Goal: Complete Application Form: Complete application form

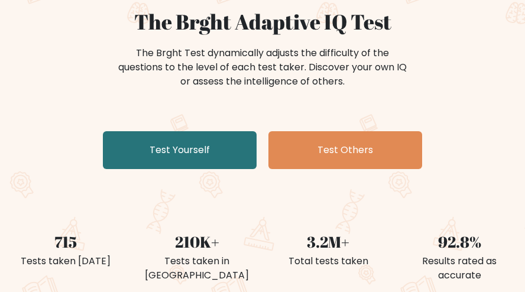
scroll to position [118, 0]
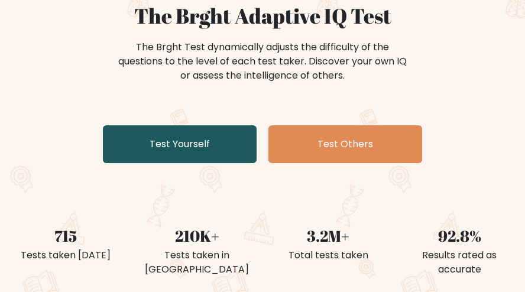
click at [204, 146] on link "Test Yourself" at bounding box center [180, 144] width 154 height 38
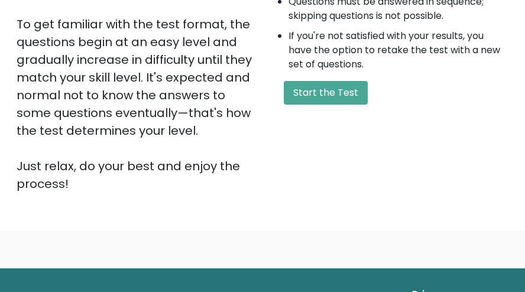
scroll to position [355, 0]
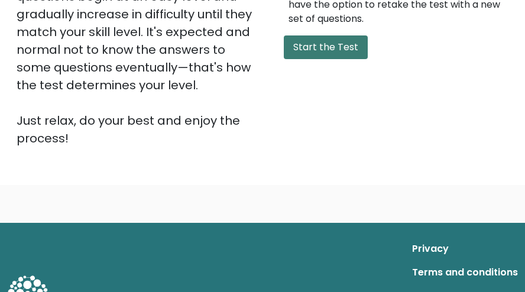
click at [325, 53] on button "Start the Test" at bounding box center [326, 48] width 84 height 24
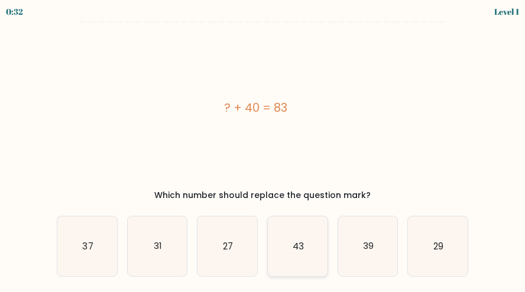
click at [299, 231] on icon "43" at bounding box center [298, 247] width 60 height 60
click at [263, 149] on input "d. 43" at bounding box center [263, 147] width 1 height 3
radio input "true"
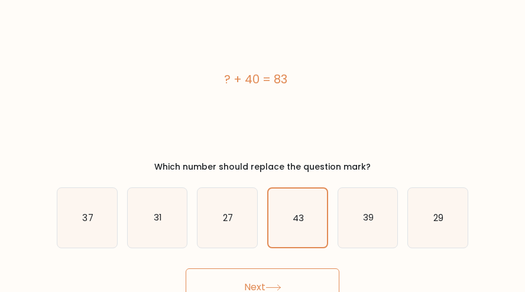
scroll to position [43, 0]
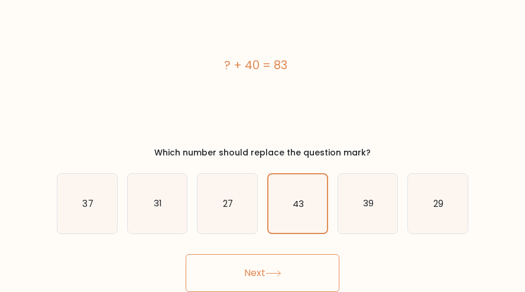
click at [305, 262] on button "Next" at bounding box center [263, 273] width 154 height 38
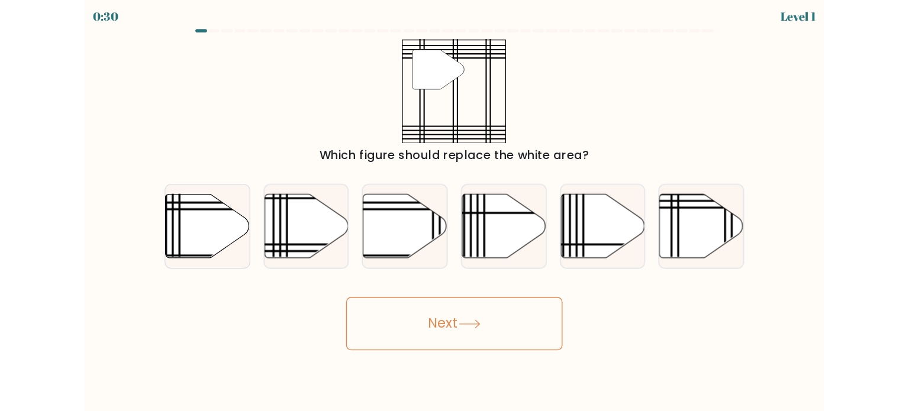
scroll to position [0, 0]
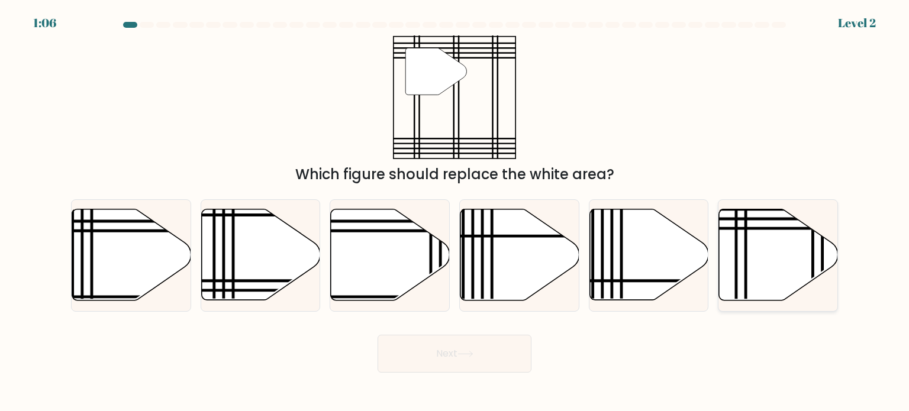
click at [534, 226] on icon at bounding box center [746, 305] width 0 height 240
click at [455, 212] on input "f." at bounding box center [454, 209] width 1 height 6
radio input "true"
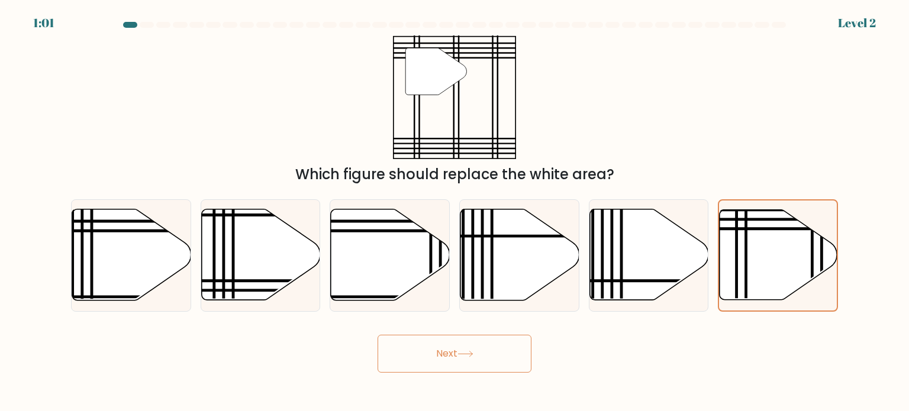
click at [467, 292] on icon at bounding box center [465, 354] width 16 height 7
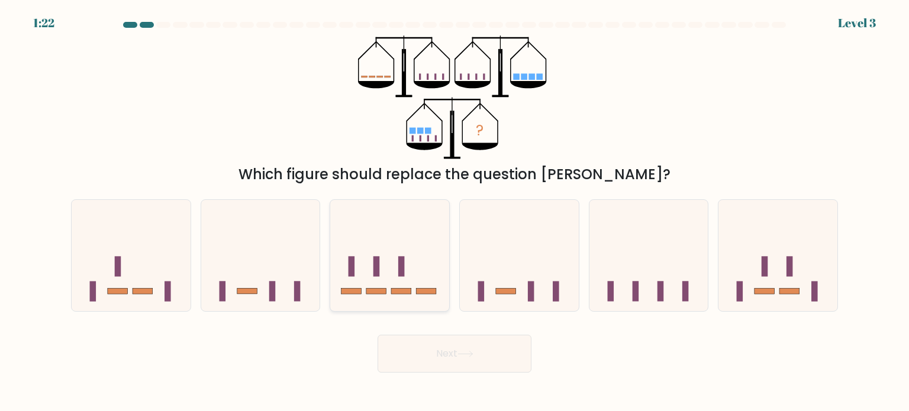
click at [387, 262] on icon at bounding box center [389, 256] width 119 height 98
click at [454, 212] on input "c." at bounding box center [454, 209] width 1 height 6
radio input "true"
click at [382, 280] on icon at bounding box center [390, 256] width 118 height 98
click at [454, 212] on input "c." at bounding box center [454, 209] width 1 height 6
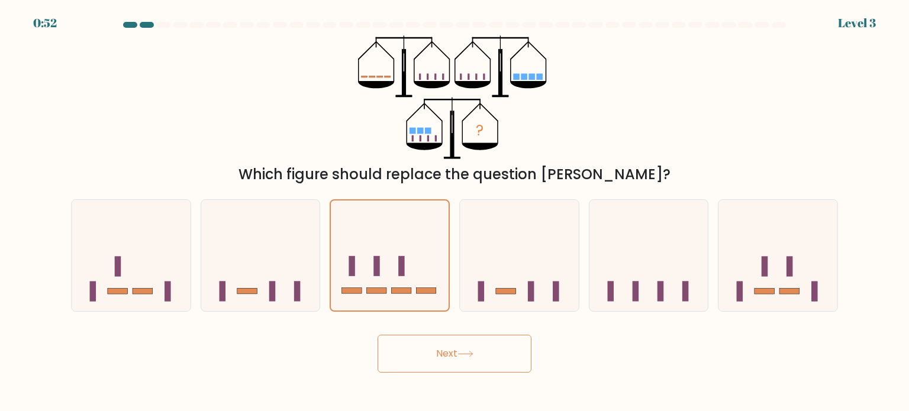
click at [473, 292] on icon at bounding box center [465, 354] width 16 height 7
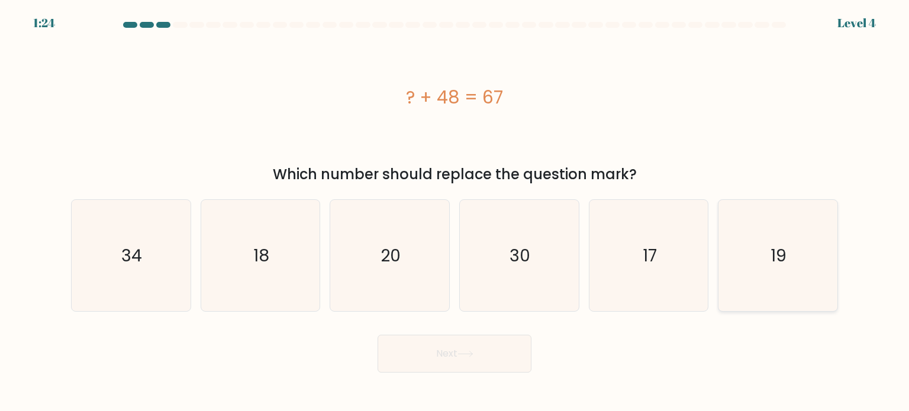
click at [534, 278] on icon "19" at bounding box center [777, 255] width 111 height 111
click at [455, 212] on input "f. 19" at bounding box center [454, 209] width 1 height 6
radio input "true"
click at [518, 292] on button "Next" at bounding box center [455, 354] width 154 height 38
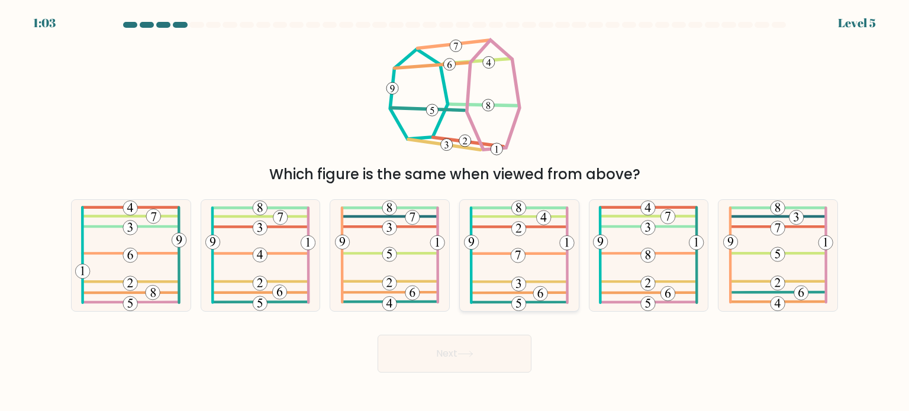
click at [507, 286] on icon at bounding box center [519, 255] width 111 height 111
click at [455, 212] on input "d." at bounding box center [454, 209] width 1 height 6
radio input "true"
click at [469, 292] on icon at bounding box center [465, 354] width 16 height 7
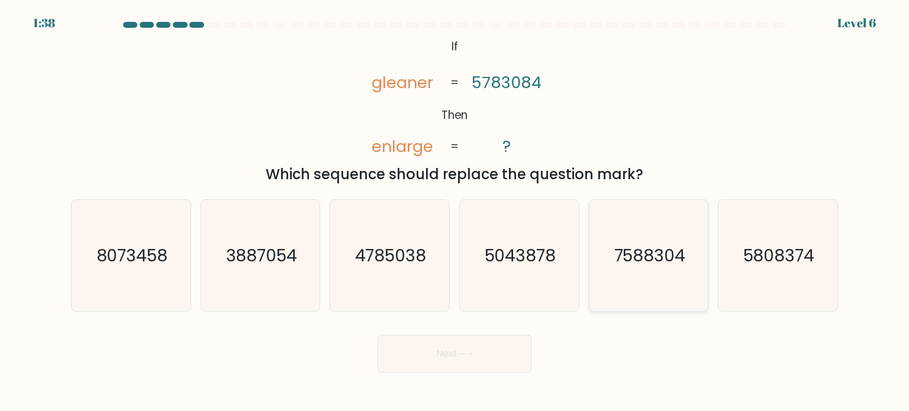
click at [534, 271] on icon "7588304" at bounding box center [648, 255] width 111 height 111
click at [455, 212] on input "e. 7588304" at bounding box center [454, 209] width 1 height 6
radio input "true"
click at [143, 228] on icon "8073458" at bounding box center [130, 255] width 111 height 111
click at [454, 212] on input "a. 8073458" at bounding box center [454, 209] width 1 height 6
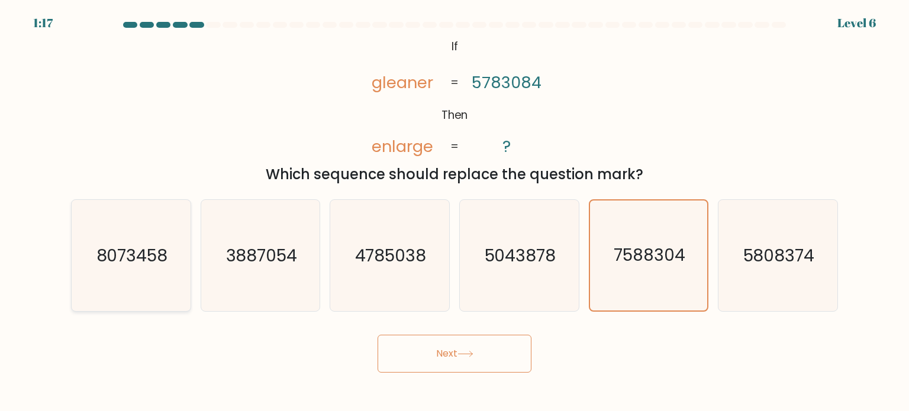
radio input "true"
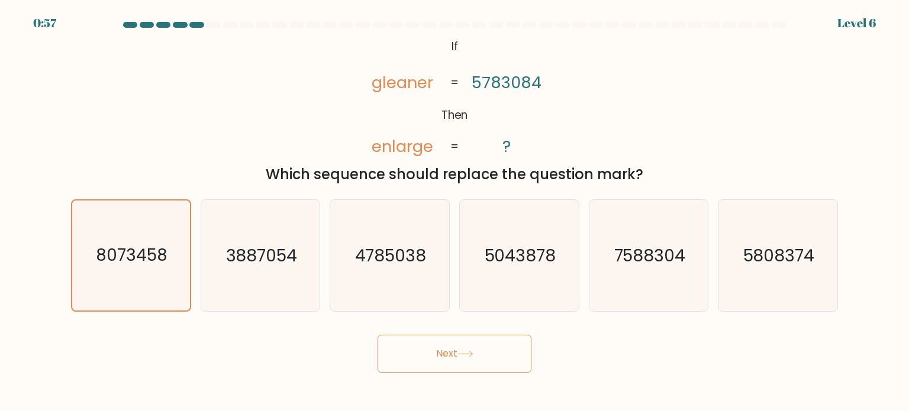
click at [486, 292] on button "Next" at bounding box center [455, 354] width 154 height 38
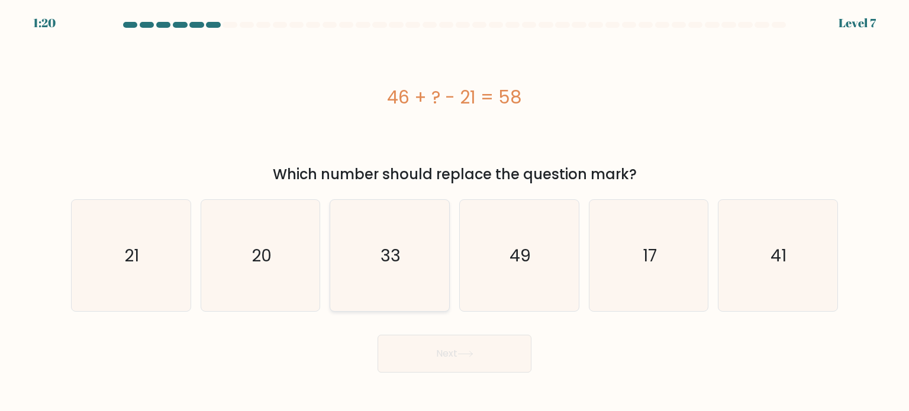
click at [359, 246] on icon "33" at bounding box center [389, 255] width 111 height 111
click at [454, 212] on input "c. 33" at bounding box center [454, 209] width 1 height 6
radio input "true"
click at [450, 292] on button "Next" at bounding box center [455, 354] width 154 height 38
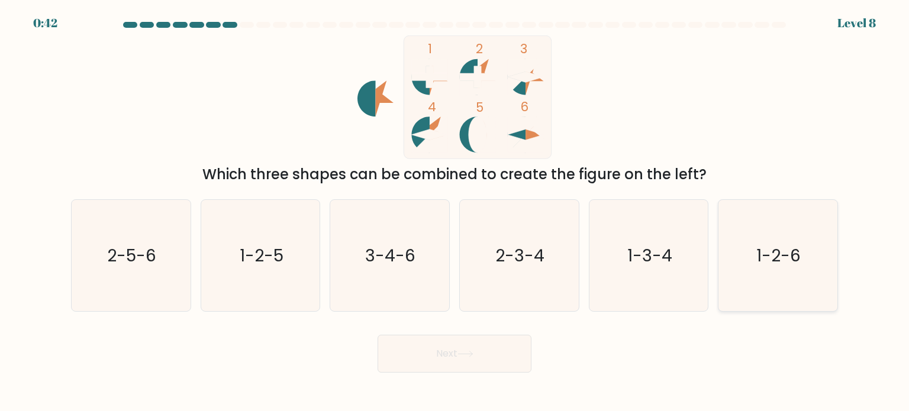
click at [534, 256] on text "1-2-6" at bounding box center [779, 255] width 44 height 24
click at [455, 212] on input "f. 1-2-6" at bounding box center [454, 209] width 1 height 6
radio input "true"
click at [485, 292] on button "Next" at bounding box center [455, 354] width 154 height 38
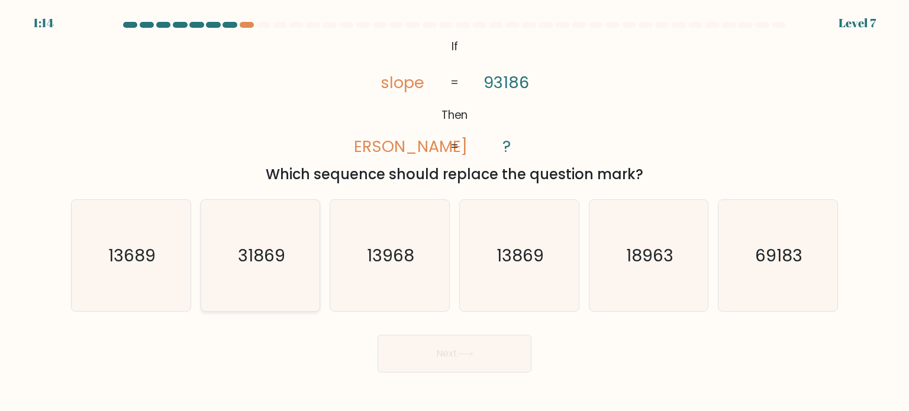
click at [279, 248] on text "31869" at bounding box center [261, 255] width 47 height 24
click at [454, 212] on input "b. 31869" at bounding box center [454, 209] width 1 height 6
radio input "true"
click at [494, 292] on button "Next" at bounding box center [455, 354] width 154 height 38
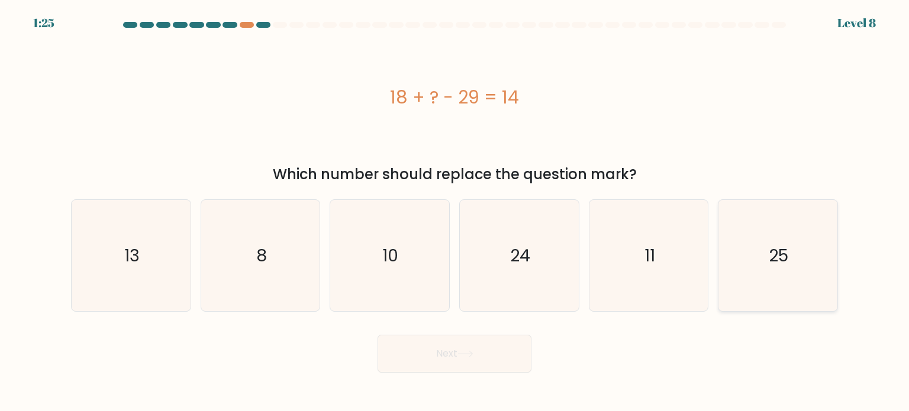
click at [534, 283] on icon "25" at bounding box center [777, 255] width 111 height 111
click at [455, 212] on input "f. 25" at bounding box center [454, 209] width 1 height 6
radio input "true"
click at [525, 292] on button "Next" at bounding box center [455, 354] width 154 height 38
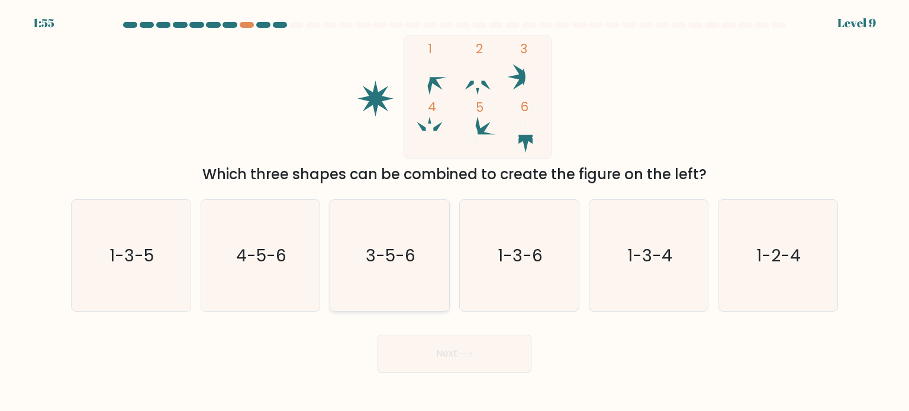
click at [367, 251] on text "3-5-6" at bounding box center [391, 255] width 50 height 24
click at [454, 212] on input "c. 3-5-6" at bounding box center [454, 209] width 1 height 6
radio input "true"
click at [428, 292] on button "Next" at bounding box center [455, 354] width 154 height 38
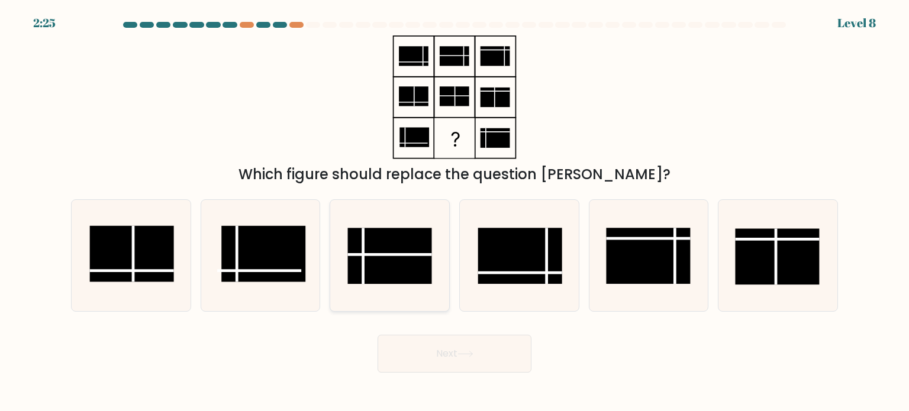
click at [388, 253] on rect at bounding box center [390, 256] width 84 height 56
click at [454, 212] on input "c." at bounding box center [454, 209] width 1 height 6
radio input "true"
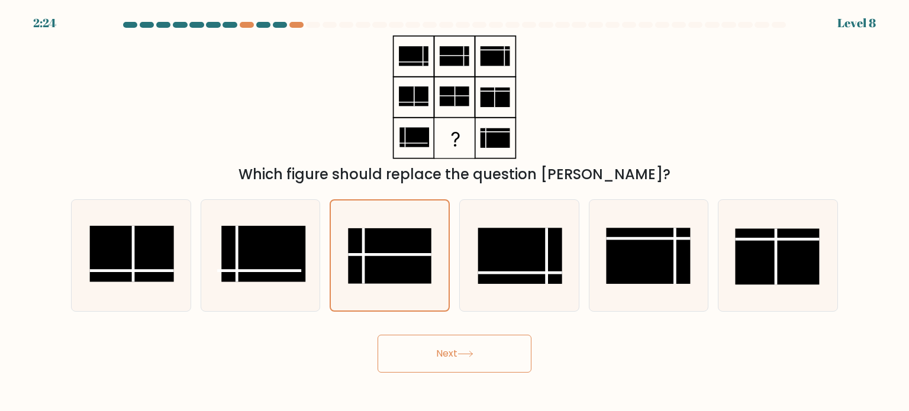
click at [484, 292] on button "Next" at bounding box center [455, 354] width 154 height 38
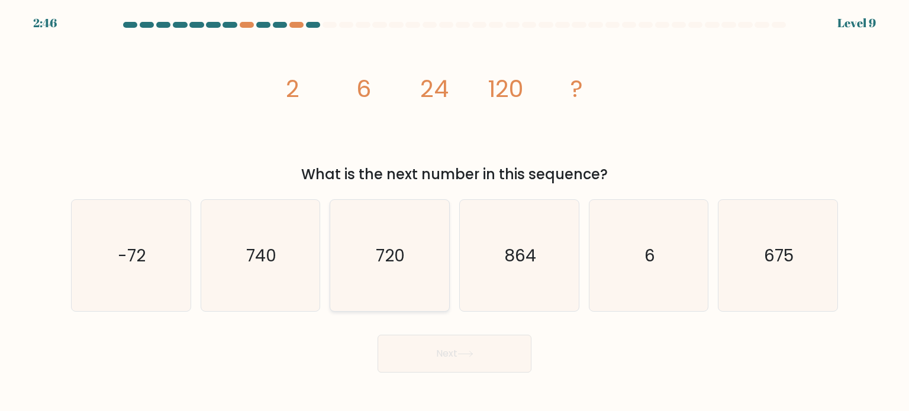
click at [381, 246] on text "720" at bounding box center [390, 255] width 29 height 24
click at [454, 212] on input "c. 720" at bounding box center [454, 209] width 1 height 6
radio input "true"
click at [428, 292] on button "Next" at bounding box center [455, 354] width 154 height 38
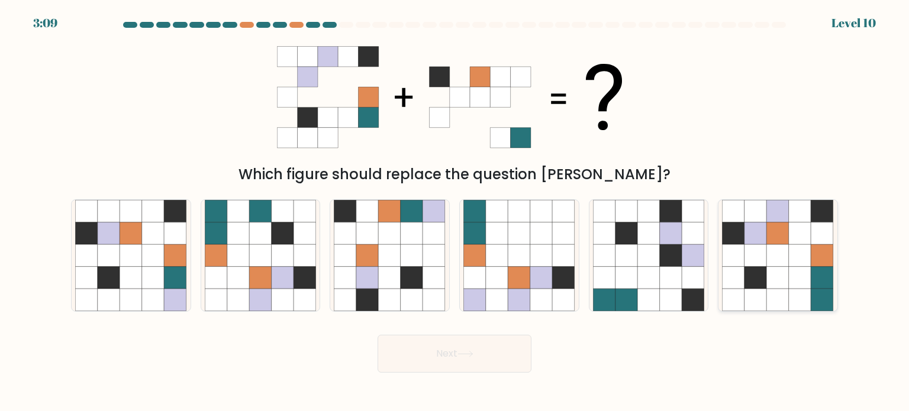
click at [534, 275] on icon at bounding box center [755, 277] width 22 height 22
click at [455, 212] on input "f." at bounding box center [454, 209] width 1 height 6
radio input "true"
click at [473, 292] on button "Next" at bounding box center [455, 354] width 154 height 38
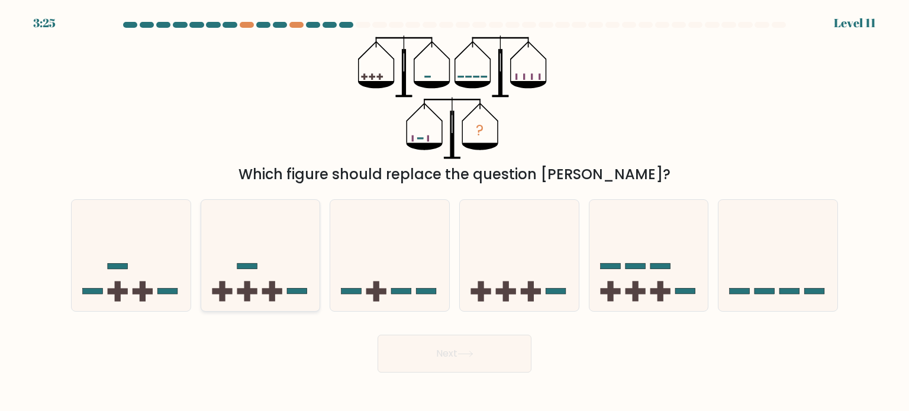
click at [275, 255] on icon at bounding box center [260, 256] width 119 height 98
click at [454, 212] on input "b." at bounding box center [454, 209] width 1 height 6
radio input "true"
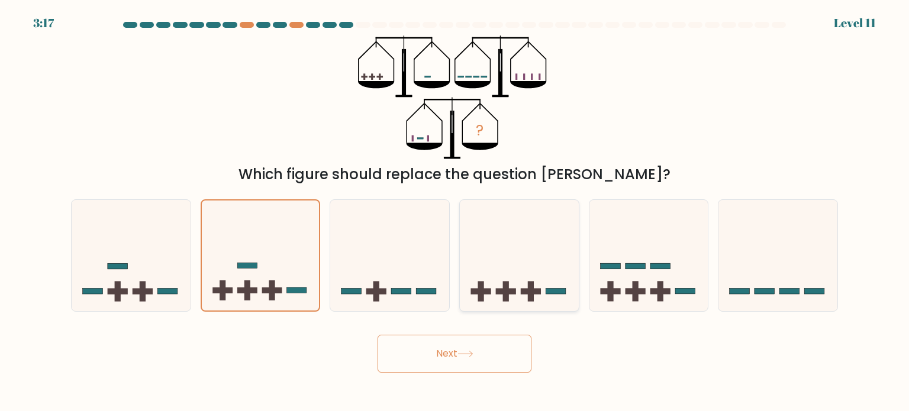
click at [501, 266] on icon at bounding box center [519, 256] width 119 height 98
click at [455, 212] on input "d." at bounding box center [454, 209] width 1 height 6
radio input "true"
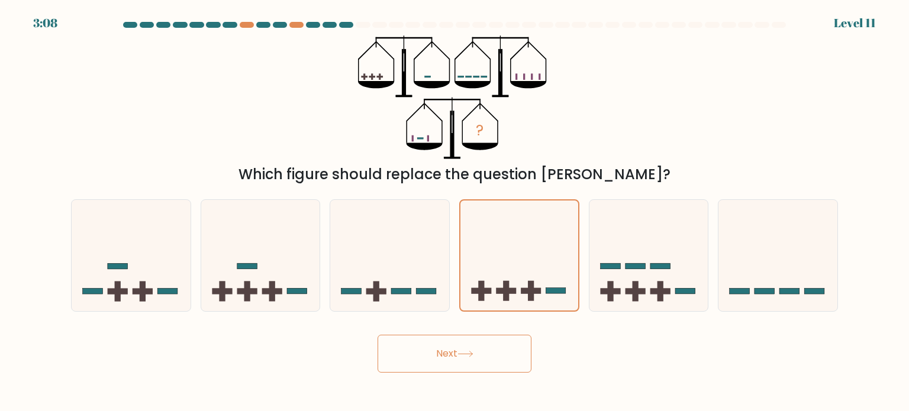
click at [480, 292] on button "Next" at bounding box center [455, 354] width 154 height 38
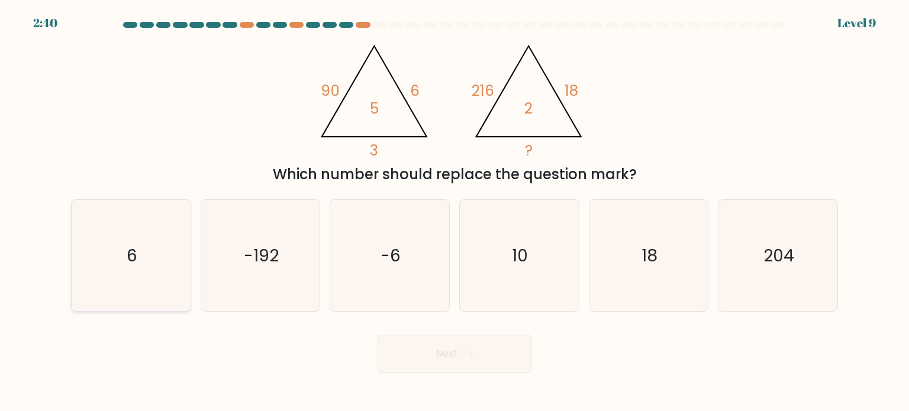
click at [149, 272] on icon "6" at bounding box center [130, 255] width 111 height 111
click at [454, 212] on input "a. 6" at bounding box center [454, 209] width 1 height 6
radio input "true"
click at [438, 292] on button "Next" at bounding box center [455, 354] width 154 height 38
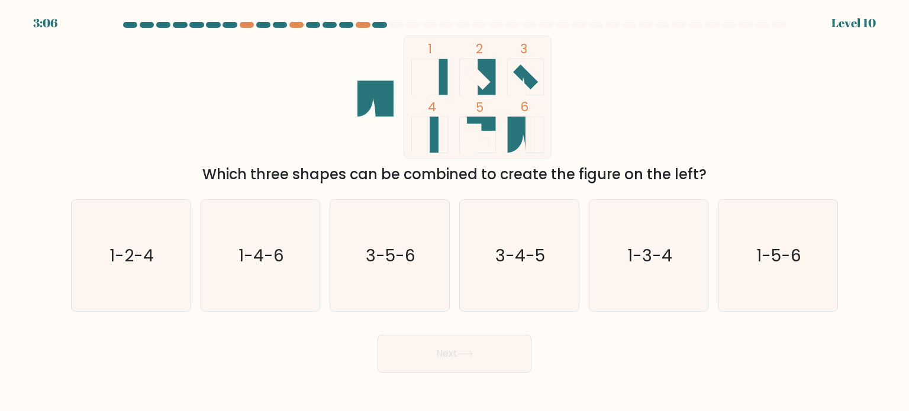
click at [519, 125] on icon at bounding box center [526, 135] width 36 height 36
click at [303, 282] on icon "1-4-6" at bounding box center [260, 255] width 111 height 111
click at [454, 212] on input "b. 1-4-6" at bounding box center [454, 209] width 1 height 6
radio input "true"
click at [448, 292] on button "Next" at bounding box center [455, 354] width 154 height 38
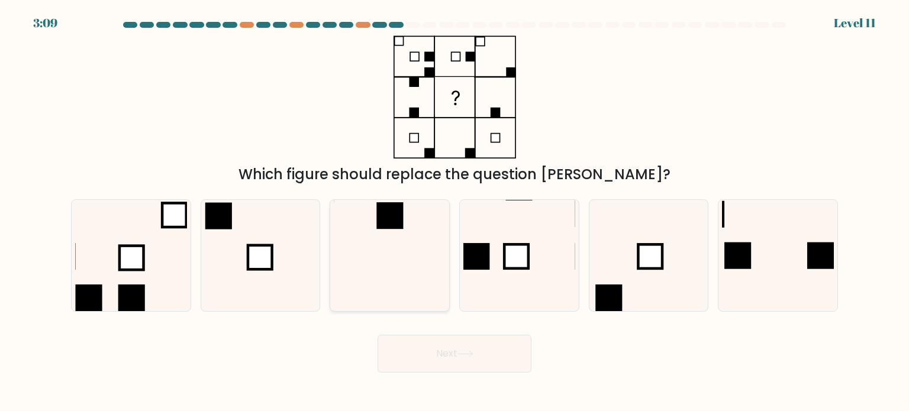
click at [395, 248] on icon at bounding box center [389, 255] width 111 height 111
click at [454, 212] on input "c." at bounding box center [454, 209] width 1 height 6
radio input "true"
click at [462, 292] on button "Next" at bounding box center [455, 354] width 154 height 38
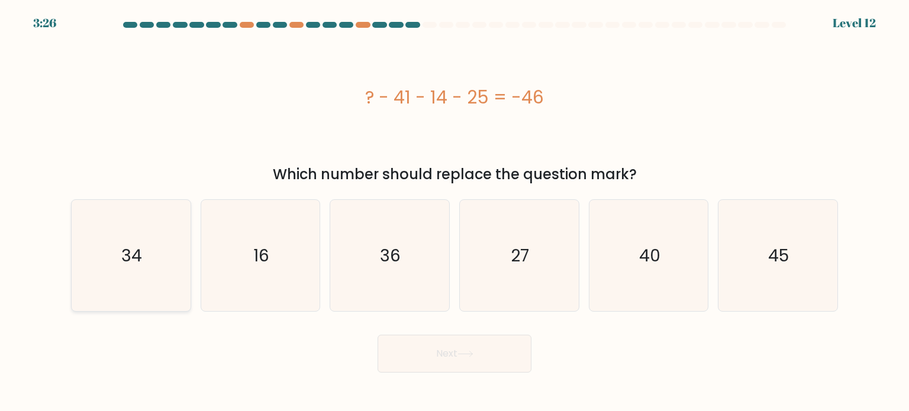
click at [170, 292] on icon "34" at bounding box center [130, 255] width 111 height 111
click at [454, 212] on input "a. 34" at bounding box center [454, 209] width 1 height 6
radio input "true"
click at [456, 292] on button "Next" at bounding box center [455, 354] width 154 height 38
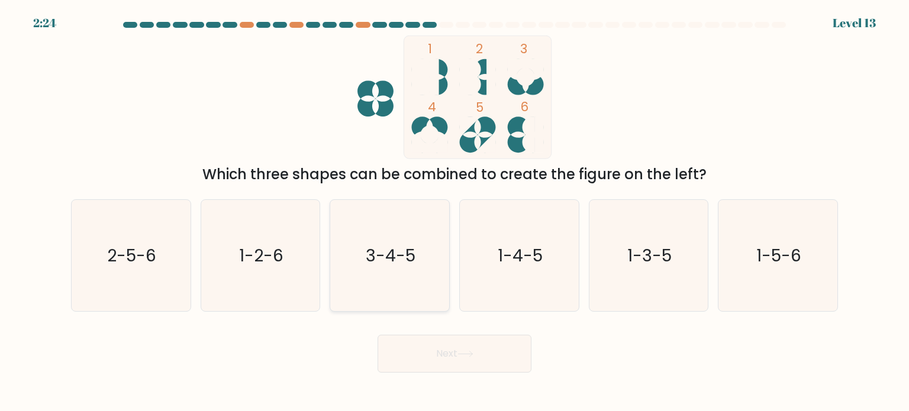
click at [373, 275] on icon "3-4-5" at bounding box center [389, 255] width 111 height 111
click at [454, 212] on input "c. 3-4-5" at bounding box center [454, 209] width 1 height 6
radio input "true"
click at [462, 292] on button "Next" at bounding box center [455, 354] width 154 height 38
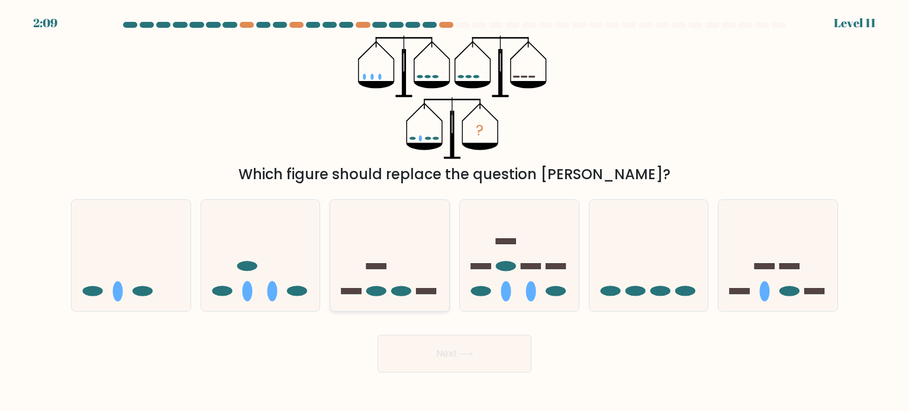
click at [402, 248] on icon at bounding box center [389, 256] width 119 height 98
click at [454, 212] on input "c." at bounding box center [454, 209] width 1 height 6
radio input "true"
click at [473, 292] on icon at bounding box center [465, 354] width 16 height 7
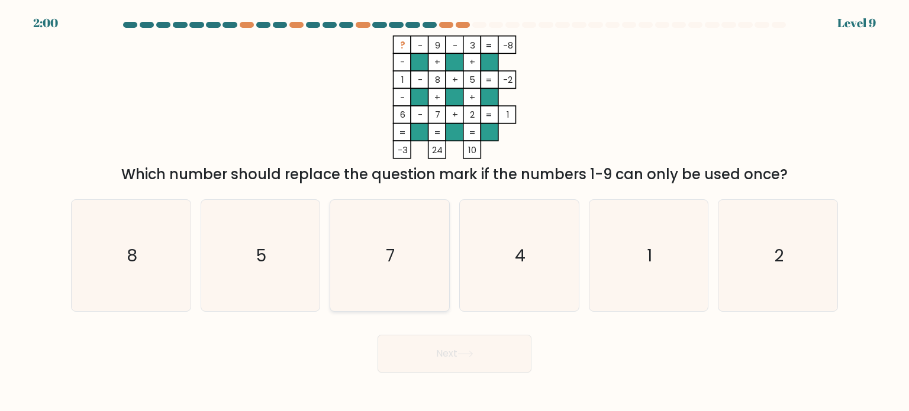
click at [369, 256] on icon "7" at bounding box center [389, 255] width 111 height 111
click at [454, 212] on input "c. 7" at bounding box center [454, 209] width 1 height 6
radio input "true"
click at [160, 248] on icon "8" at bounding box center [130, 255] width 111 height 111
click at [454, 212] on input "a. 8" at bounding box center [454, 209] width 1 height 6
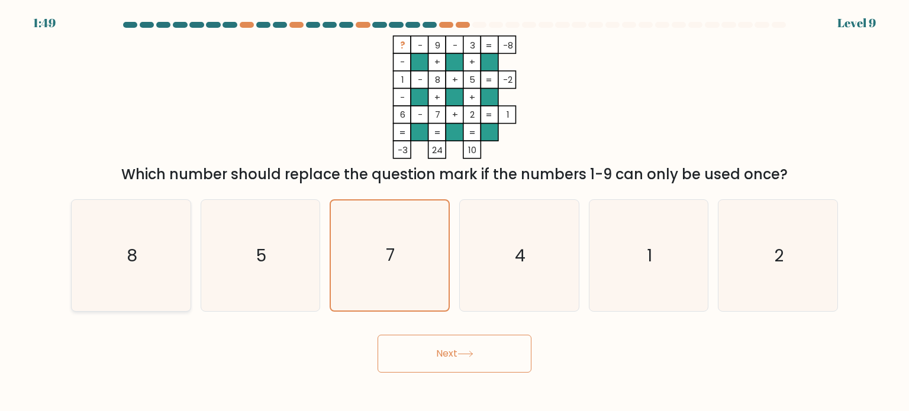
radio input "true"
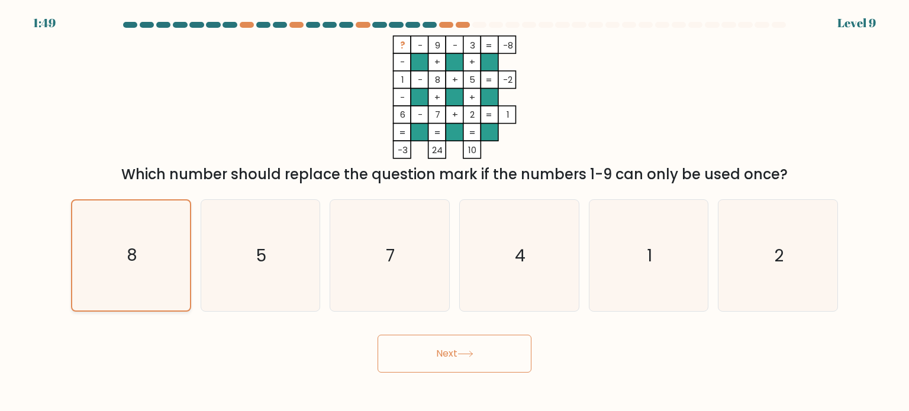
click at [160, 248] on icon "8" at bounding box center [131, 256] width 110 height 110
click at [454, 212] on input "a. 8" at bounding box center [454, 209] width 1 height 6
click at [534, 262] on text "2" at bounding box center [778, 255] width 9 height 24
click at [455, 212] on input "f. 2" at bounding box center [454, 209] width 1 height 6
radio input "true"
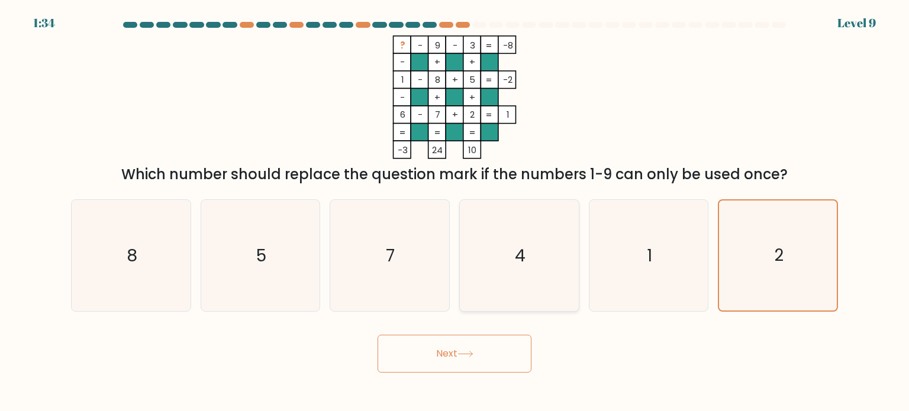
click at [527, 275] on icon "4" at bounding box center [518, 255] width 111 height 111
click at [455, 212] on input "d. 4" at bounding box center [454, 209] width 1 height 6
radio input "true"
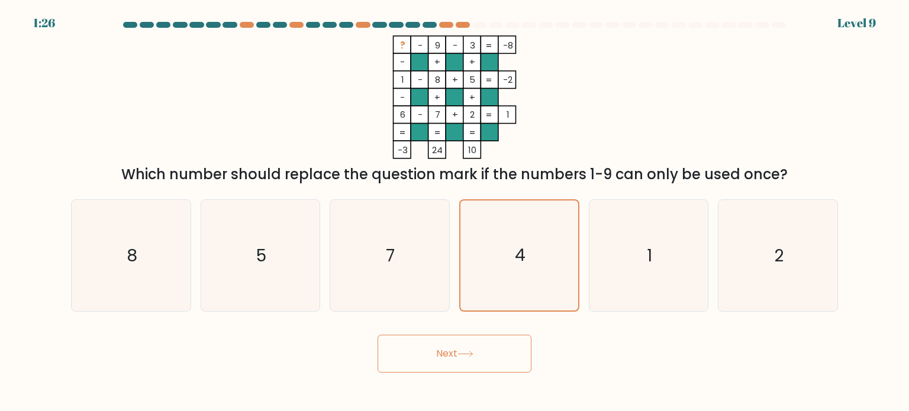
click at [473, 292] on icon at bounding box center [465, 354] width 16 height 7
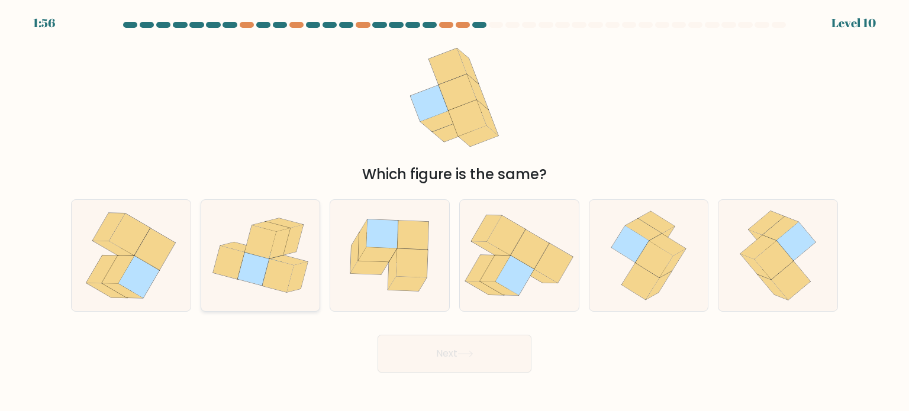
click at [282, 236] on icon at bounding box center [279, 243] width 21 height 31
click at [454, 212] on input "b." at bounding box center [454, 209] width 1 height 6
radio input "true"
click at [529, 278] on icon at bounding box center [514, 276] width 39 height 40
click at [455, 212] on input "d." at bounding box center [454, 209] width 1 height 6
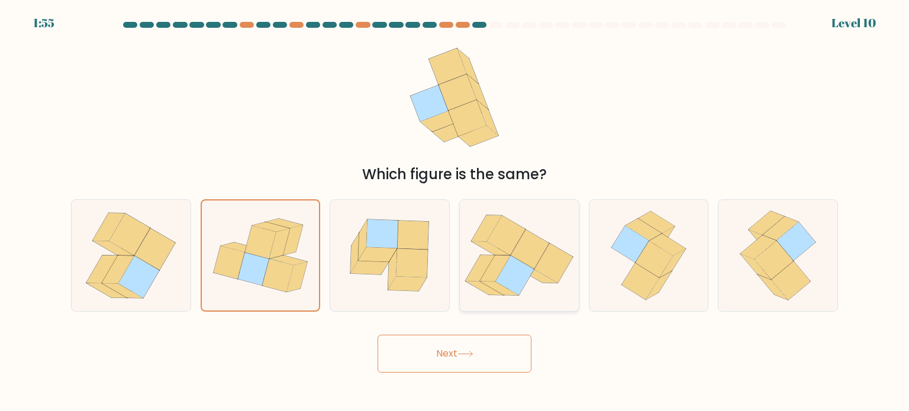
radio input "true"
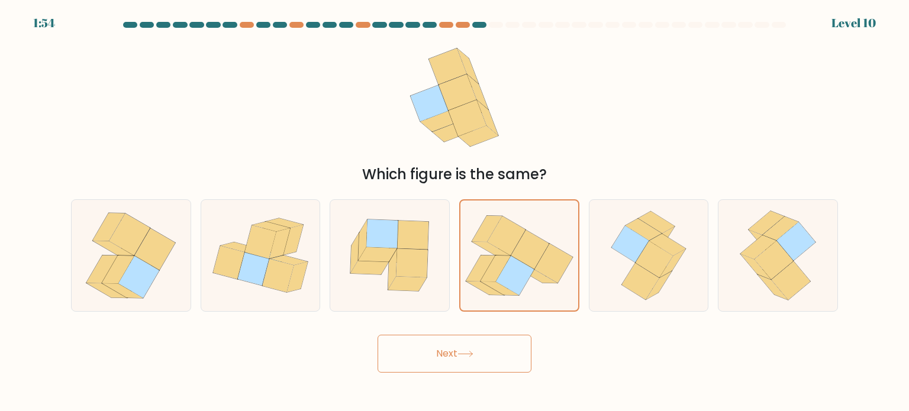
click at [484, 292] on button "Next" at bounding box center [455, 354] width 154 height 38
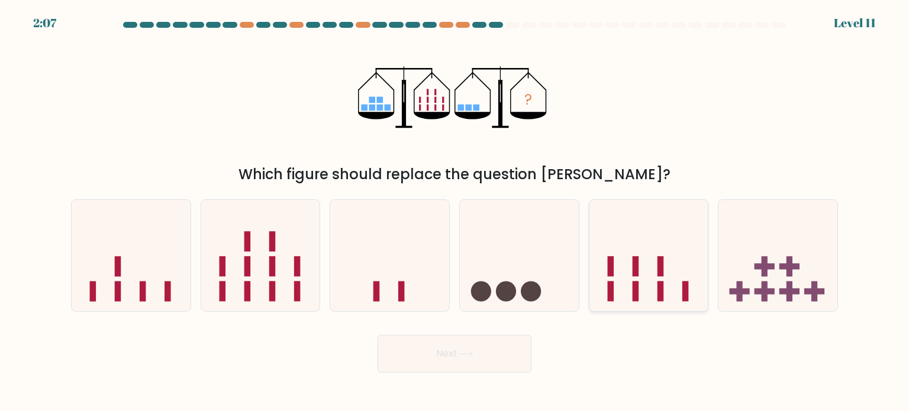
click at [534, 263] on icon at bounding box center [648, 256] width 119 height 98
click at [455, 212] on input "e." at bounding box center [454, 209] width 1 height 6
radio input "true"
click at [460, 292] on icon at bounding box center [465, 354] width 16 height 7
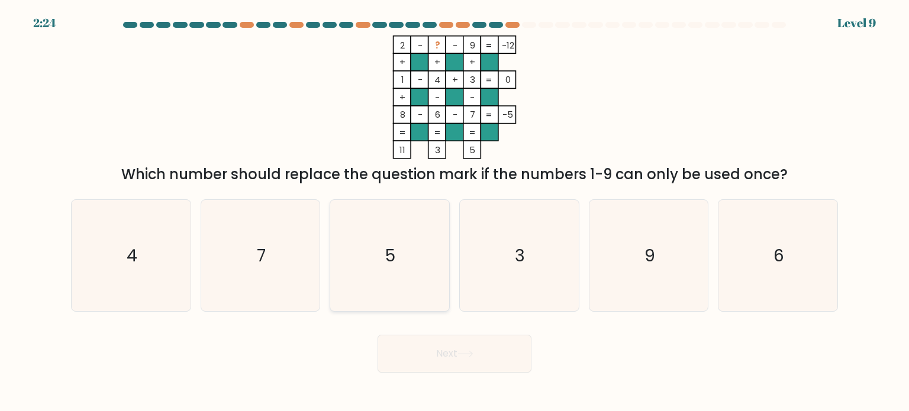
click at [412, 231] on icon "5" at bounding box center [389, 255] width 111 height 111
click at [454, 212] on input "c. 5" at bounding box center [454, 209] width 1 height 6
radio input "true"
click at [457, 292] on button "Next" at bounding box center [455, 354] width 154 height 38
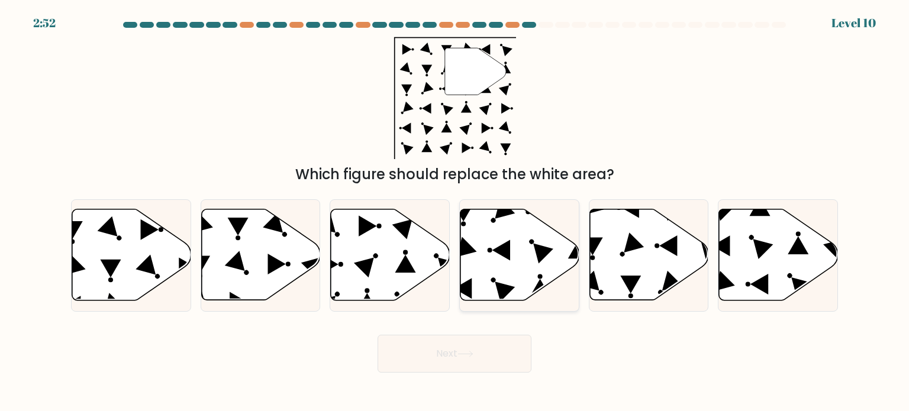
click at [518, 248] on icon at bounding box center [519, 254] width 119 height 91
click at [455, 212] on input "d." at bounding box center [454, 209] width 1 height 6
radio input "true"
click at [502, 292] on button "Next" at bounding box center [455, 354] width 154 height 38
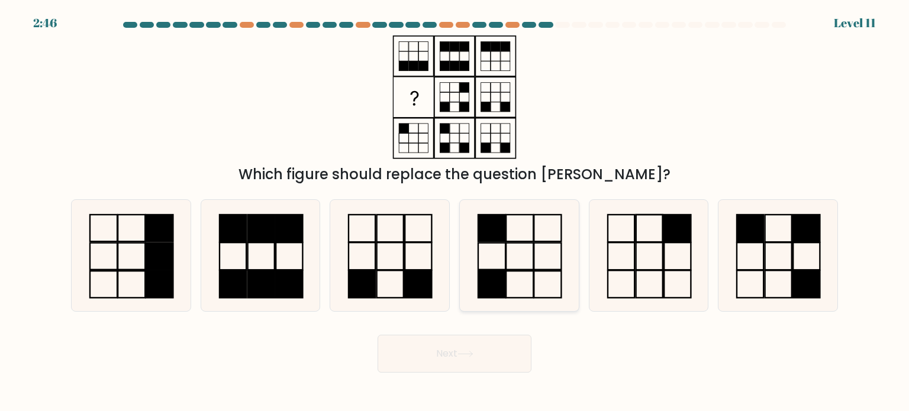
click at [534, 260] on rect at bounding box center [547, 256] width 27 height 27
click at [455, 212] on input "d." at bounding box center [454, 209] width 1 height 6
radio input "true"
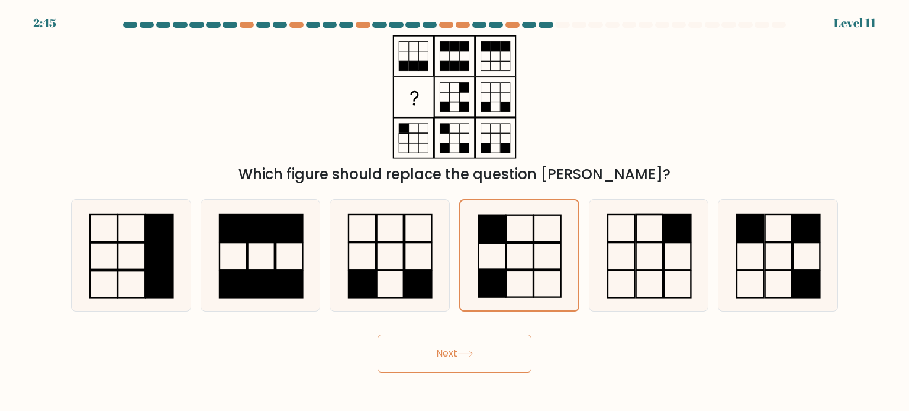
click at [473, 292] on button "Next" at bounding box center [455, 354] width 154 height 38
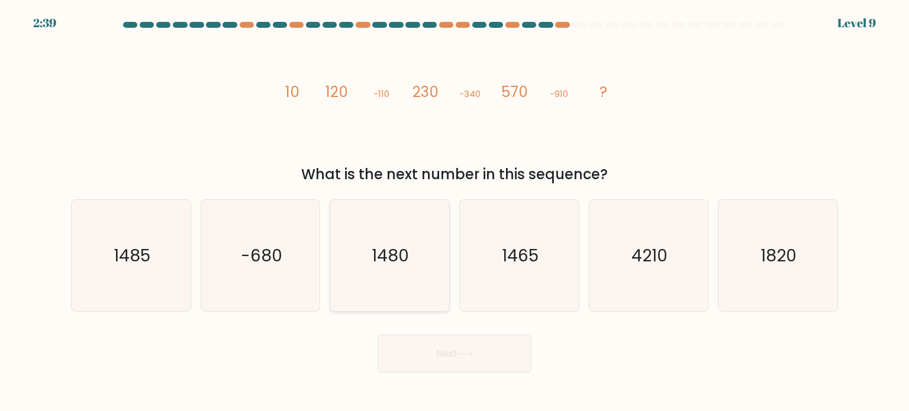
click at [399, 276] on icon "1480" at bounding box center [389, 255] width 111 height 111
click at [454, 212] on input "c. 1480" at bounding box center [454, 209] width 1 height 6
radio input "true"
click at [466, 292] on icon at bounding box center [465, 354] width 14 height 5
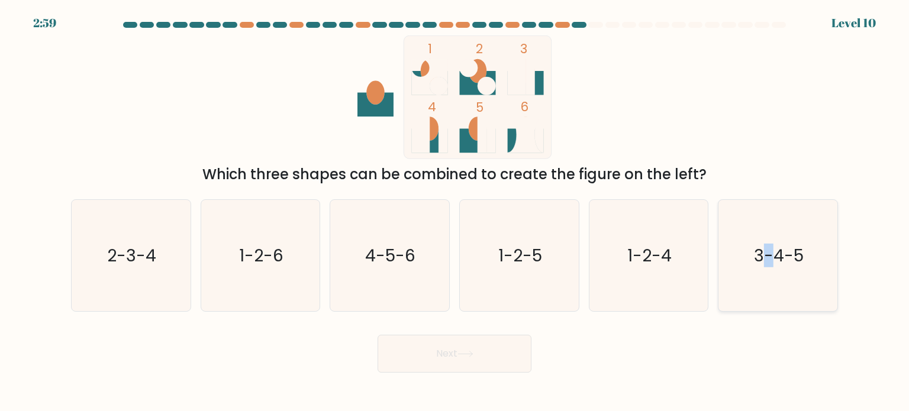
click at [534, 260] on text "3-4-5" at bounding box center [779, 255] width 50 height 24
click at [534, 271] on icon "3-4-5" at bounding box center [777, 255] width 111 height 111
click at [455, 212] on input "f. 3-4-5" at bounding box center [454, 209] width 1 height 6
radio input "true"
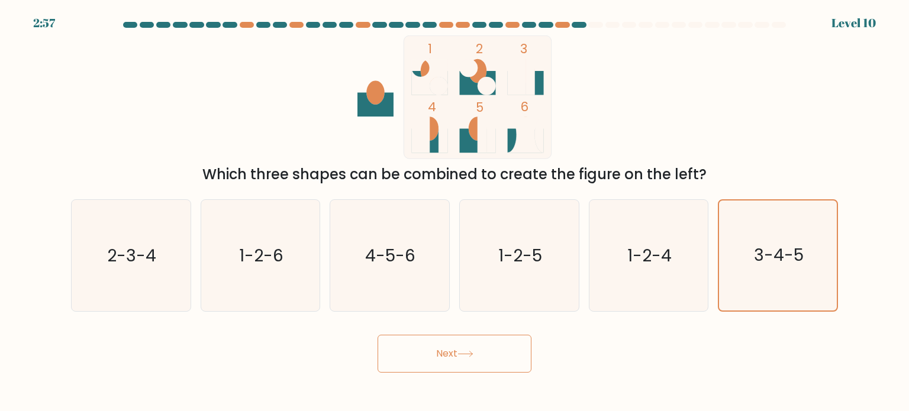
click at [534, 292] on div "Next" at bounding box center [454, 349] width 781 height 47
click at [512, 292] on button "Next" at bounding box center [455, 354] width 154 height 38
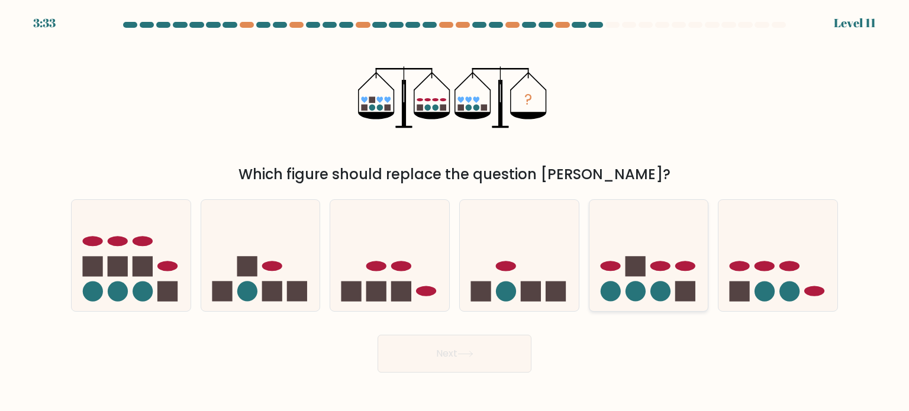
click at [534, 272] on icon at bounding box center [648, 256] width 119 height 98
click at [455, 212] on input "e." at bounding box center [454, 209] width 1 height 6
radio input "true"
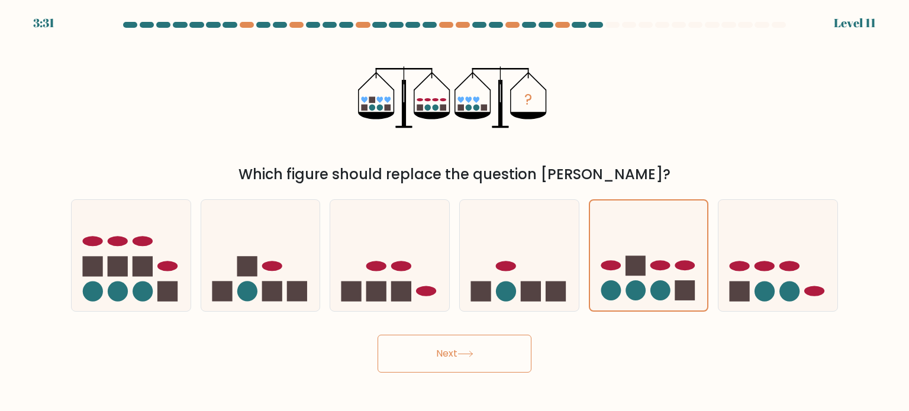
click at [476, 292] on button "Next" at bounding box center [455, 354] width 154 height 38
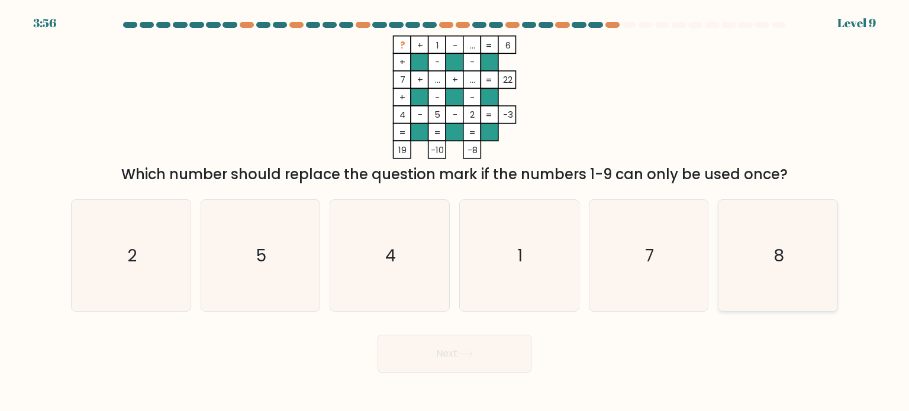
click at [534, 239] on icon "8" at bounding box center [777, 255] width 111 height 111
click at [455, 212] on input "f. 8" at bounding box center [454, 209] width 1 height 6
radio input "true"
click at [510, 292] on button "Next" at bounding box center [455, 354] width 154 height 38
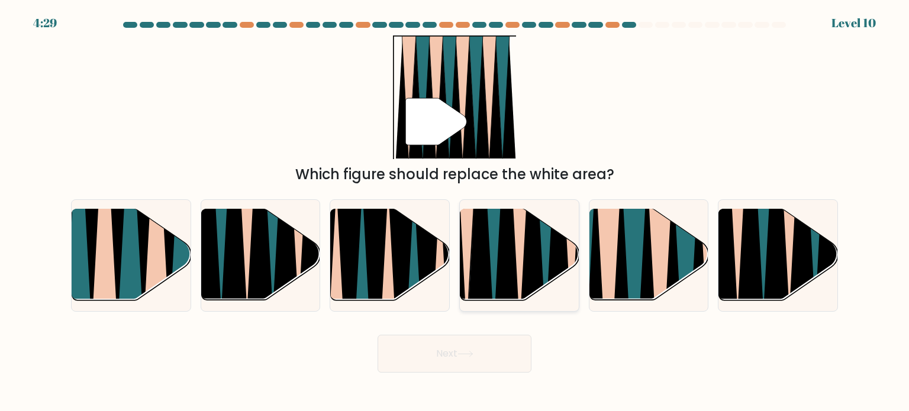
click at [534, 250] on icon at bounding box center [545, 208] width 27 height 238
click at [455, 212] on input "d." at bounding box center [454, 209] width 1 height 6
radio input "true"
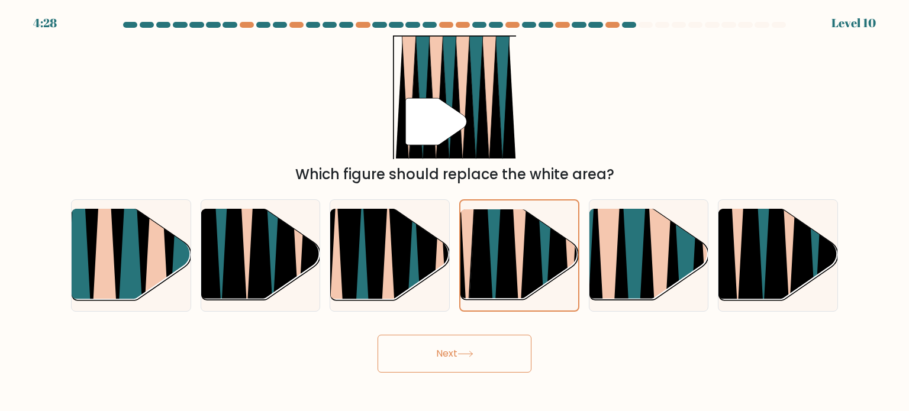
click at [482, 292] on button "Next" at bounding box center [455, 354] width 154 height 38
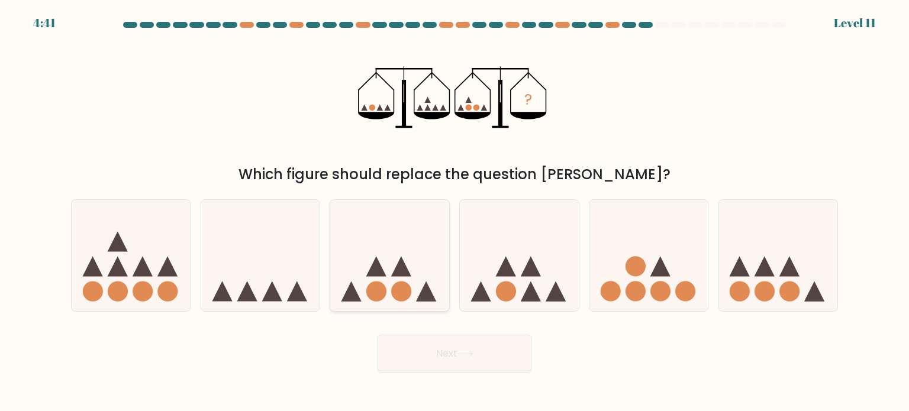
click at [403, 288] on circle at bounding box center [402, 291] width 20 height 20
click at [454, 212] on input "c." at bounding box center [454, 209] width 1 height 6
radio input "true"
click at [534, 286] on icon at bounding box center [519, 256] width 119 height 98
click at [455, 212] on input "d." at bounding box center [454, 209] width 1 height 6
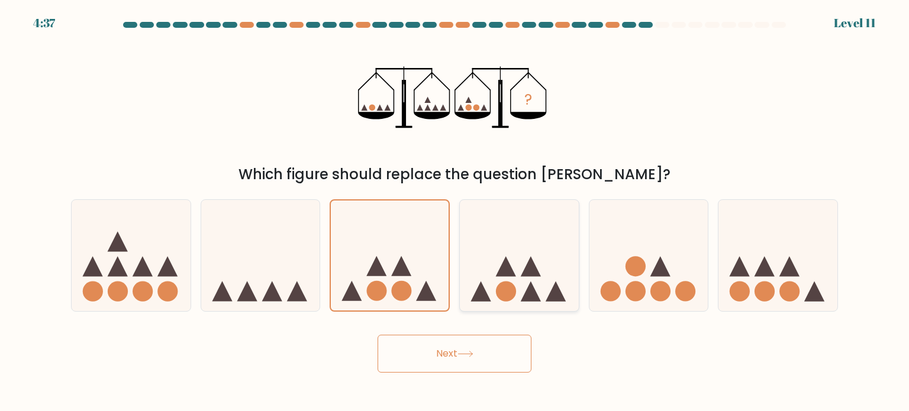
radio input "true"
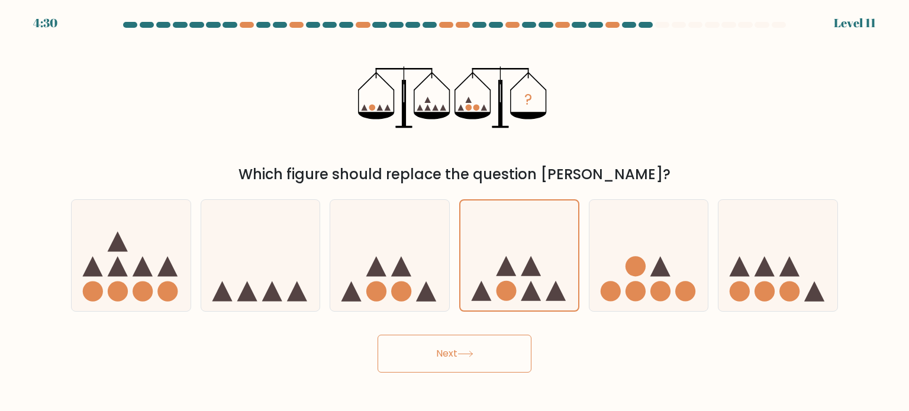
click at [511, 292] on button "Next" at bounding box center [455, 354] width 154 height 38
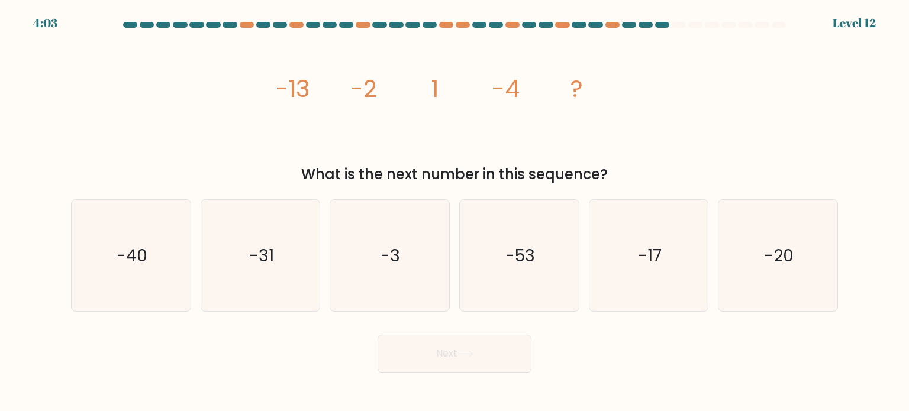
click at [534, 153] on div "image/svg+xml -13 -2 1 -4 ? What is the next number in this sequence?" at bounding box center [454, 111] width 781 height 150
click at [534, 283] on icon "-17" at bounding box center [648, 255] width 111 height 111
click at [455, 212] on input "e. -17" at bounding box center [454, 209] width 1 height 6
radio input "true"
click at [503, 292] on button "Next" at bounding box center [455, 354] width 154 height 38
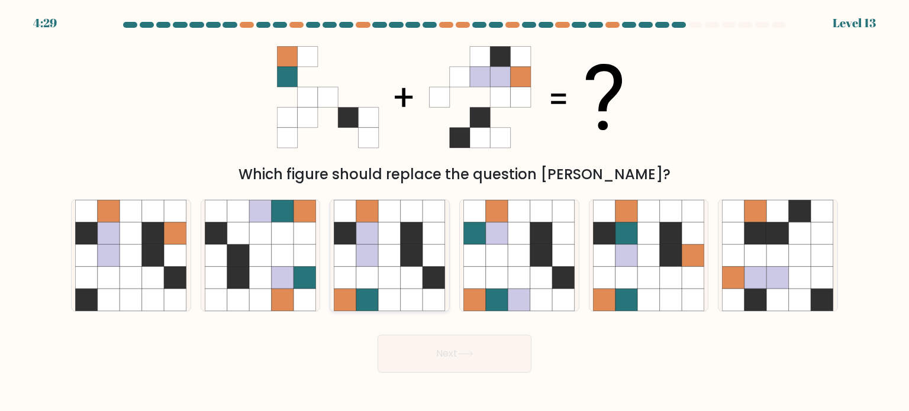
click at [428, 255] on icon at bounding box center [434, 255] width 22 height 22
click at [454, 212] on input "c." at bounding box center [454, 209] width 1 height 6
radio input "true"
click at [487, 292] on button "Next" at bounding box center [455, 354] width 154 height 38
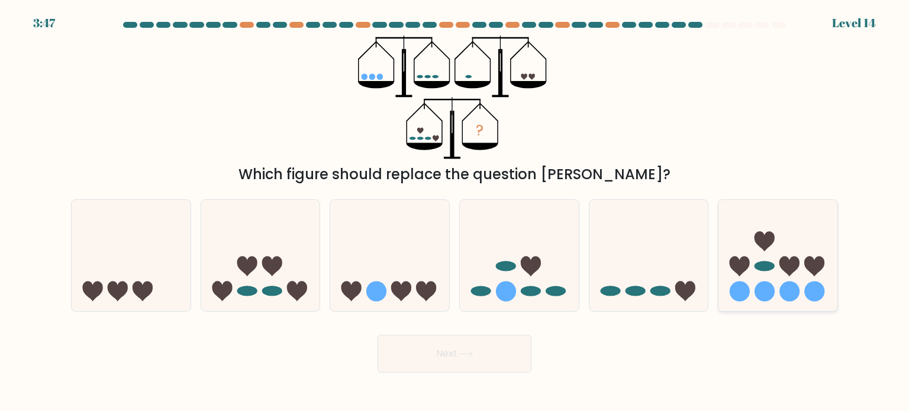
click at [534, 272] on icon at bounding box center [777, 256] width 119 height 98
click at [455, 212] on input "f." at bounding box center [454, 209] width 1 height 6
radio input "true"
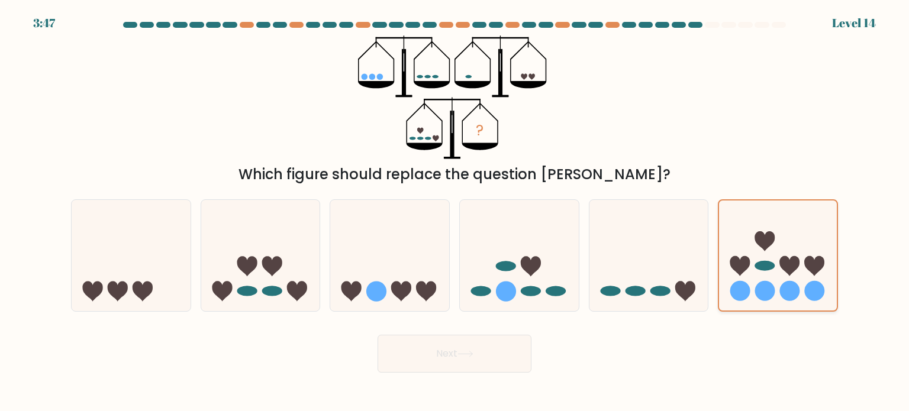
click at [534, 272] on icon at bounding box center [778, 256] width 118 height 98
click at [455, 212] on input "f." at bounding box center [454, 209] width 1 height 6
click at [523, 292] on button "Next" at bounding box center [455, 354] width 154 height 38
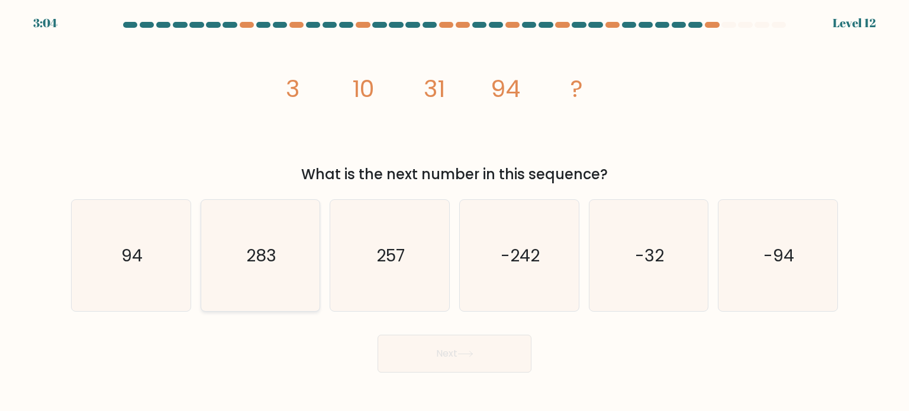
click at [291, 272] on icon "283" at bounding box center [260, 255] width 111 height 111
click at [454, 212] on input "b. 283" at bounding box center [454, 209] width 1 height 6
radio input "true"
click at [462, 292] on button "Next" at bounding box center [455, 354] width 154 height 38
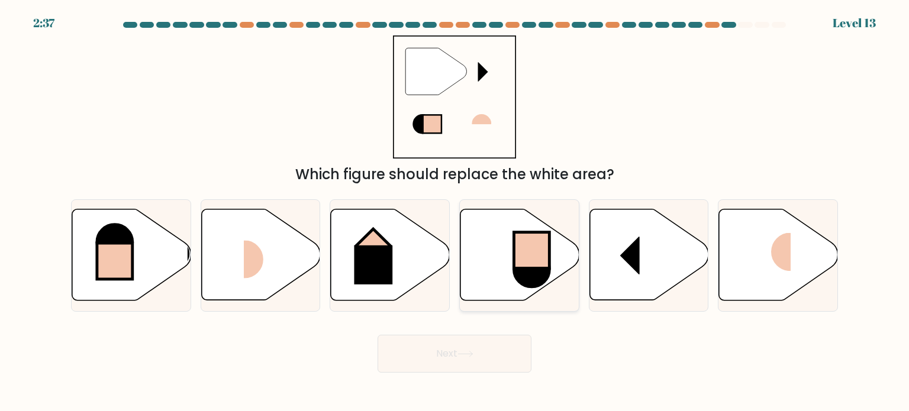
click at [519, 274] on icon at bounding box center [532, 269] width 36 height 35
click at [455, 212] on input "d." at bounding box center [454, 209] width 1 height 6
radio input "true"
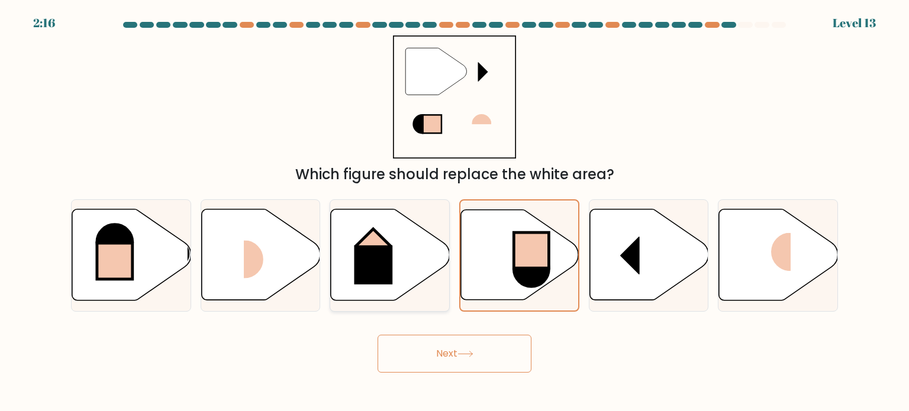
click at [373, 258] on rect at bounding box center [373, 265] width 38 height 39
click at [454, 212] on input "c." at bounding box center [454, 209] width 1 height 6
radio input "true"
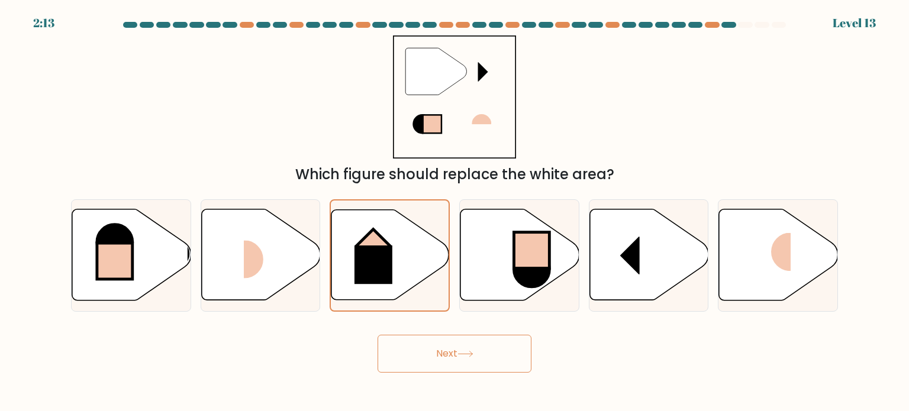
click at [473, 292] on icon at bounding box center [465, 354] width 16 height 7
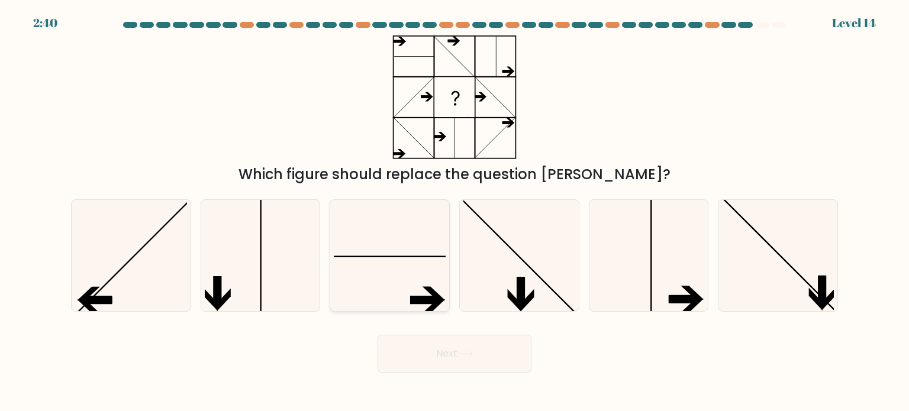
click at [401, 249] on icon at bounding box center [389, 255] width 111 height 111
click at [454, 212] on input "c." at bounding box center [454, 209] width 1 height 6
radio input "true"
click at [436, 292] on button "Next" at bounding box center [455, 354] width 154 height 38
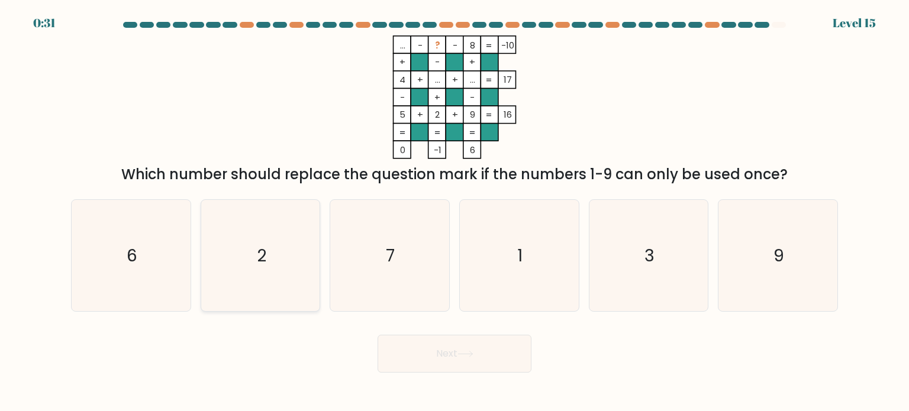
click at [294, 265] on icon "2" at bounding box center [260, 255] width 111 height 111
click at [454, 212] on input "b. 2" at bounding box center [454, 209] width 1 height 6
radio input "true"
click at [419, 254] on icon "7" at bounding box center [389, 255] width 111 height 111
click at [454, 212] on input "c. 7" at bounding box center [454, 209] width 1 height 6
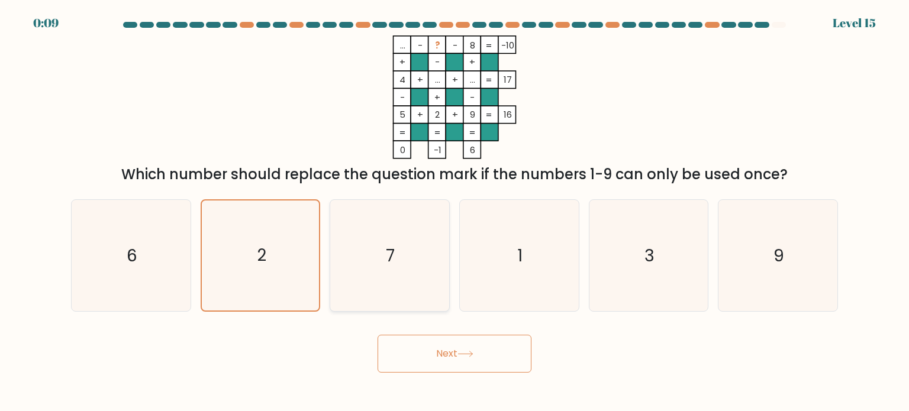
radio input "true"
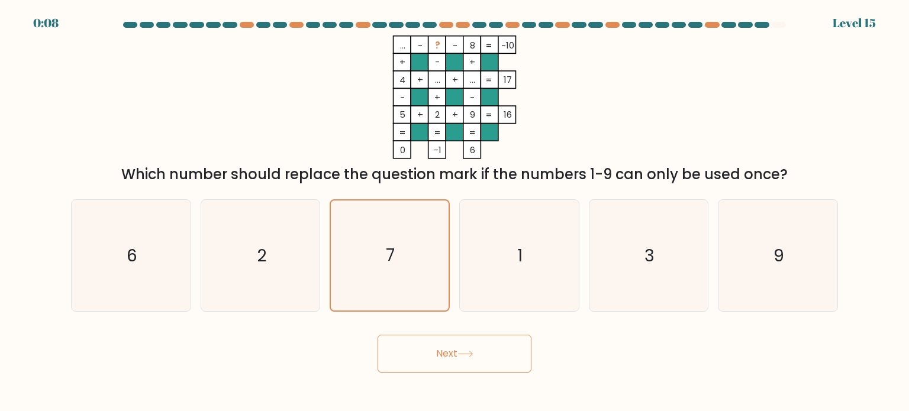
click at [461, 292] on icon at bounding box center [465, 354] width 16 height 7
click at [467, 292] on icon at bounding box center [465, 354] width 16 height 7
click at [468, 292] on icon at bounding box center [465, 354] width 16 height 7
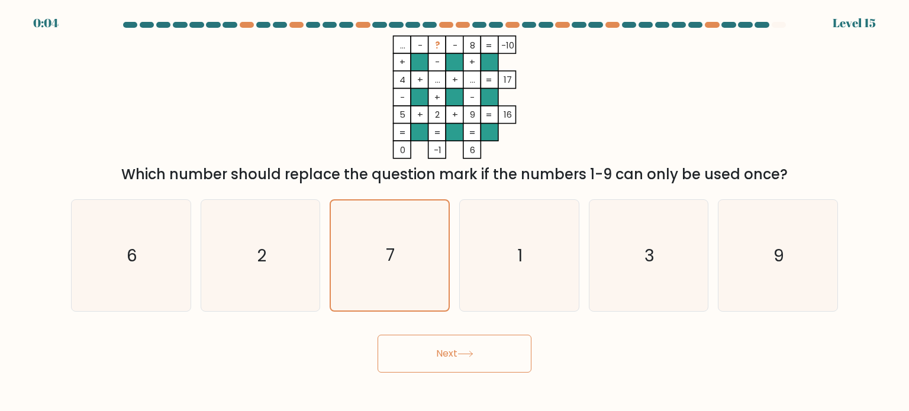
click at [534, 292] on div "Next" at bounding box center [454, 349] width 781 height 47
click at [425, 279] on icon "7" at bounding box center [389, 256] width 110 height 110
click at [454, 212] on input "c. 7" at bounding box center [454, 209] width 1 height 6
click at [462, 292] on icon at bounding box center [465, 354] width 16 height 7
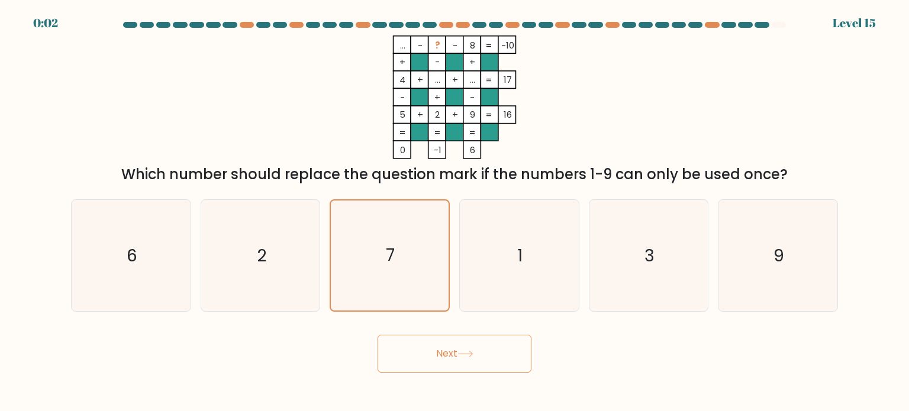
click at [462, 292] on icon at bounding box center [465, 354] width 16 height 7
click at [466, 292] on button "Next" at bounding box center [455, 354] width 154 height 38
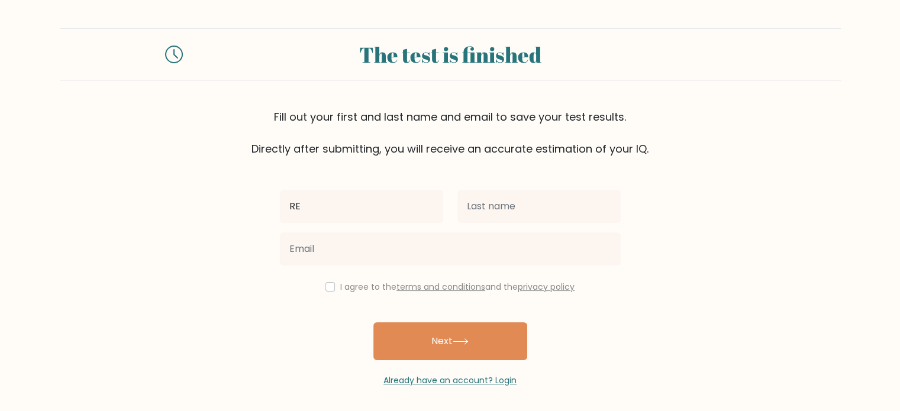
type input "R"
type input "[PERSON_NAME]"
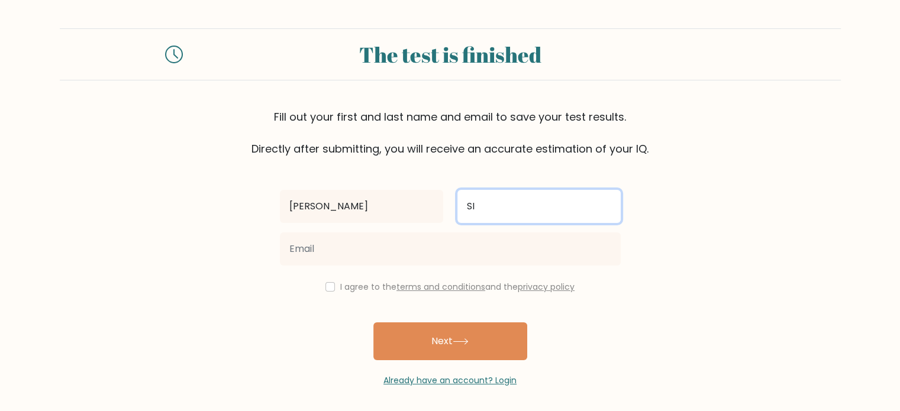
click at [486, 211] on input "SI" at bounding box center [538, 206] width 163 height 33
type input "Simafranca"
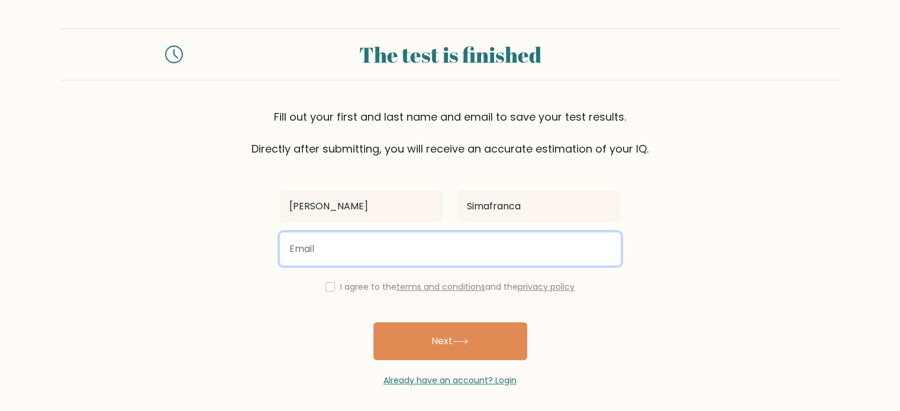
click at [505, 248] on input "email" at bounding box center [450, 249] width 341 height 33
type input "ericaace2@gmail.com"
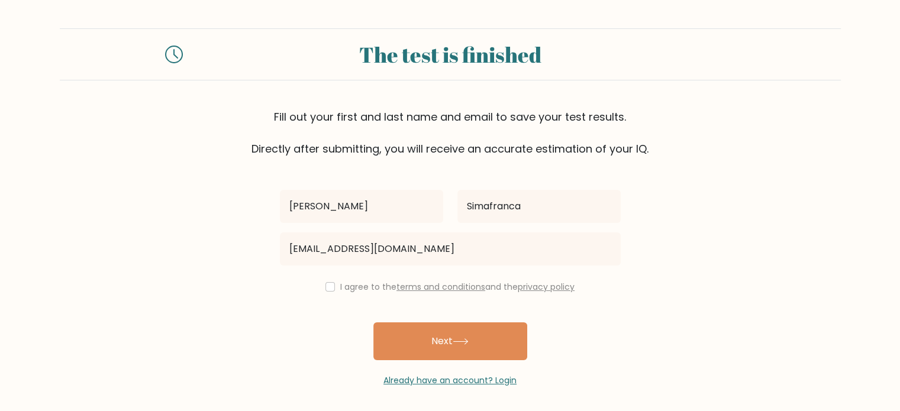
click at [332, 291] on div "I agree to the terms and conditions and the privacy policy" at bounding box center [450, 287] width 355 height 14
click at [328, 285] on input "checkbox" at bounding box center [329, 286] width 9 height 9
checkbox input "true"
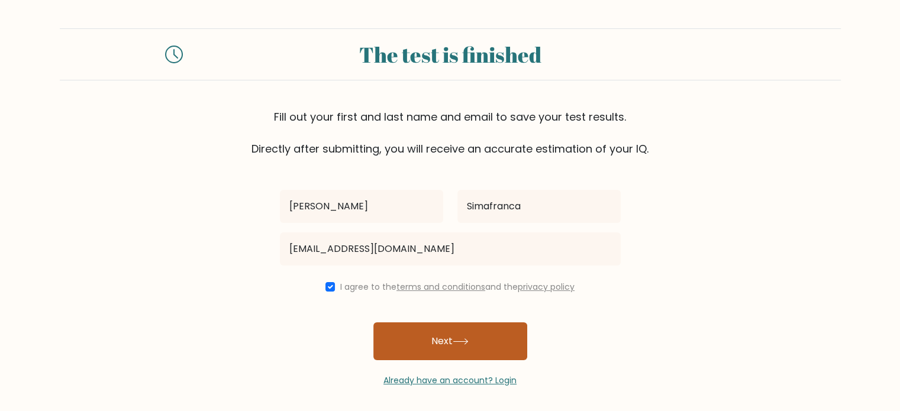
click at [415, 334] on button "Next" at bounding box center [450, 342] width 154 height 38
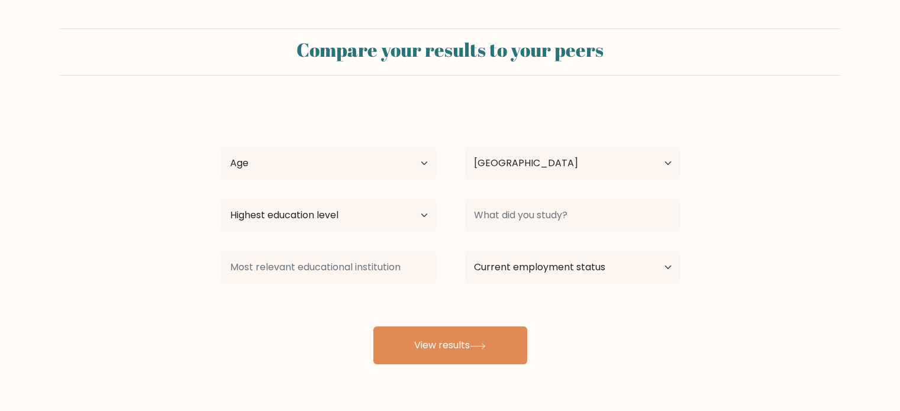
select select "PH"
click at [343, 171] on select "Age Under 18 years old 18-24 years old 25-34 years old 35-44 years old 45-54 ye…" at bounding box center [328, 163] width 215 height 33
select select "25_34"
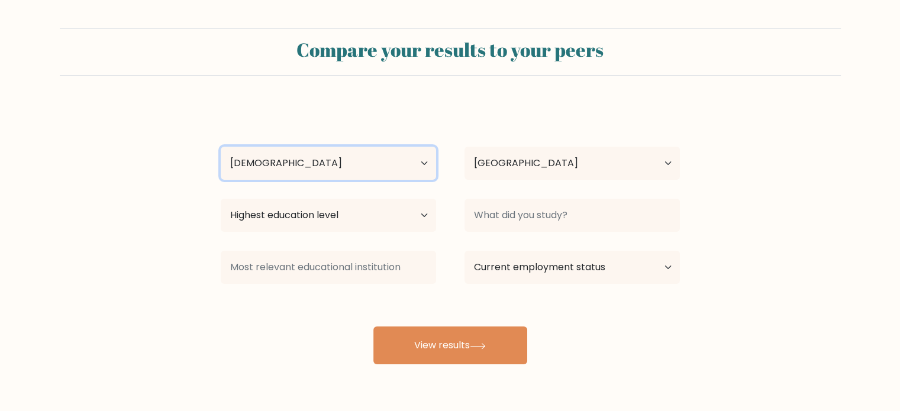
click at [221, 147] on select "Age Under 18 years old 18-24 years old 25-34 years old 35-44 years old 45-54 ye…" at bounding box center [328, 163] width 215 height 33
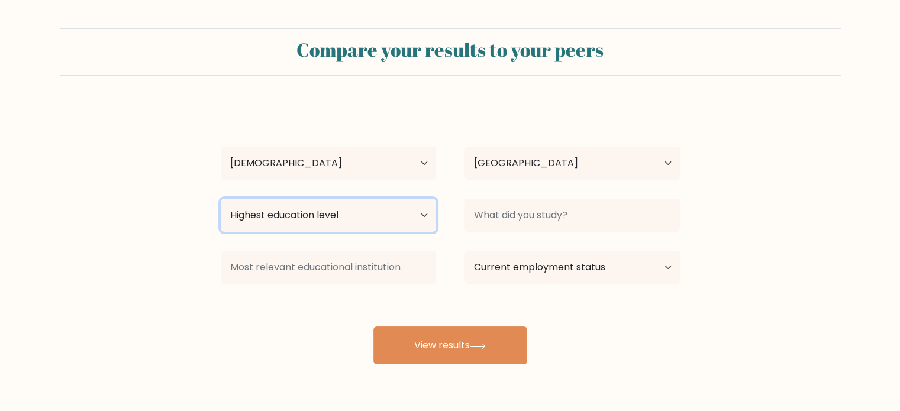
click at [374, 223] on select "Highest education level No schooling Primary Lower Secondary Upper Secondary Oc…" at bounding box center [328, 215] width 215 height 33
select select "bachelors_degree"
click at [221, 199] on select "Highest education level No schooling Primary Lower Secondary Upper Secondary Oc…" at bounding box center [328, 215] width 215 height 33
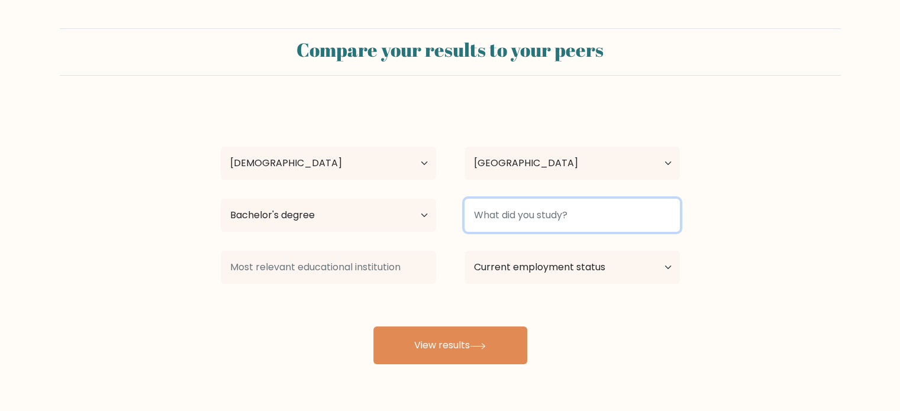
click at [498, 227] on input at bounding box center [572, 215] width 215 height 33
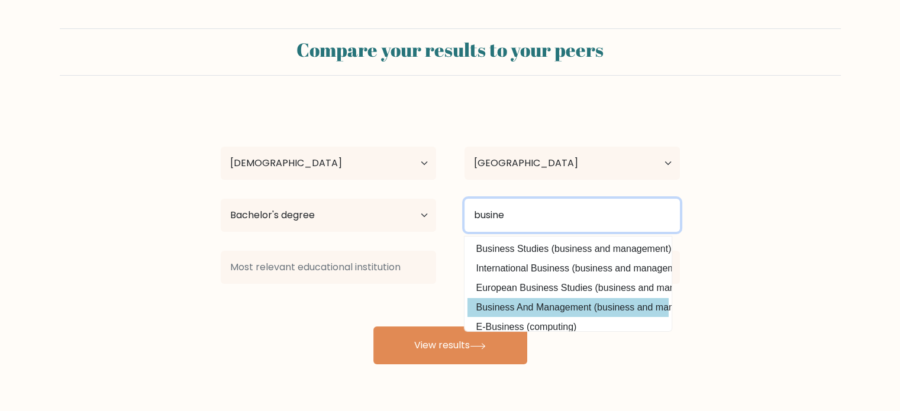
type input "busine"
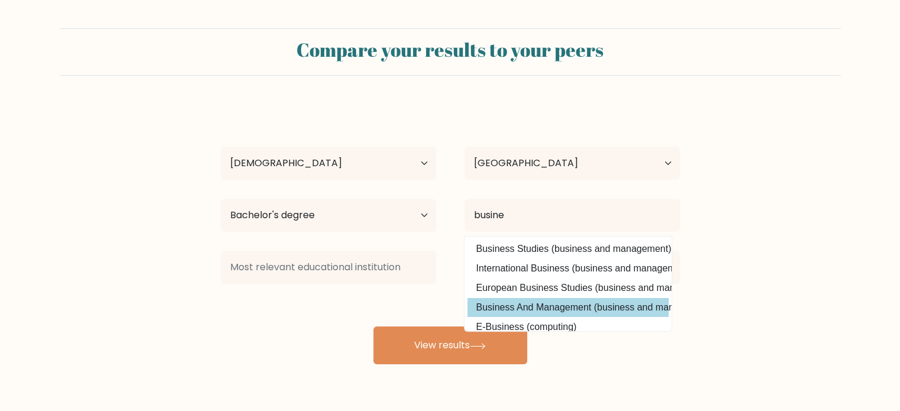
click at [532, 300] on div "Erica Simafranca Age Under 18 years old 18-24 years old 25-34 years old 35-44 y…" at bounding box center [450, 234] width 473 height 260
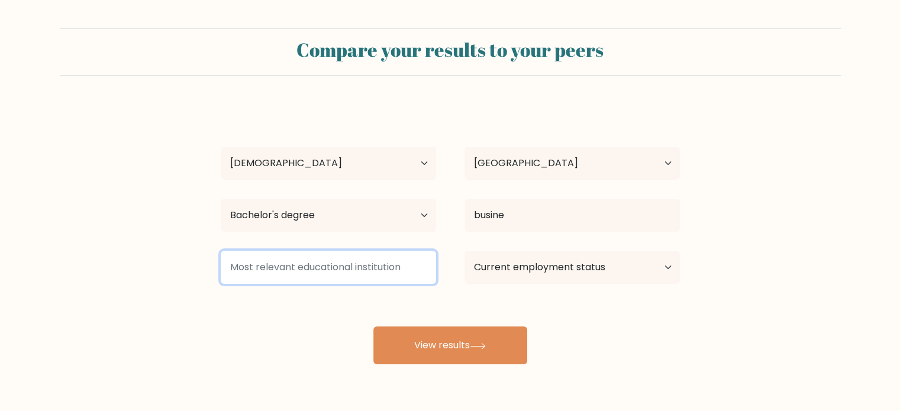
click at [389, 266] on input at bounding box center [328, 267] width 215 height 33
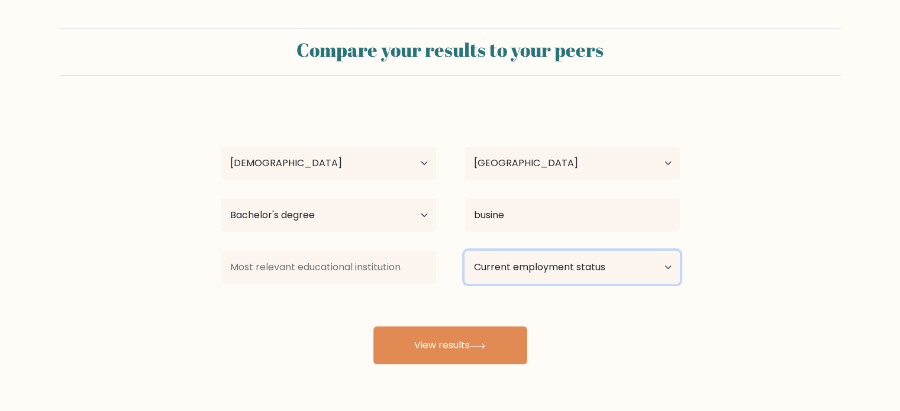
click at [506, 267] on select "Current employment status Employed Student Retired Other / prefer not to answer" at bounding box center [572, 267] width 215 height 33
select select "retired"
click at [465, 251] on select "Current employment status Employed Student Retired Other / prefer not to answer" at bounding box center [572, 267] width 215 height 33
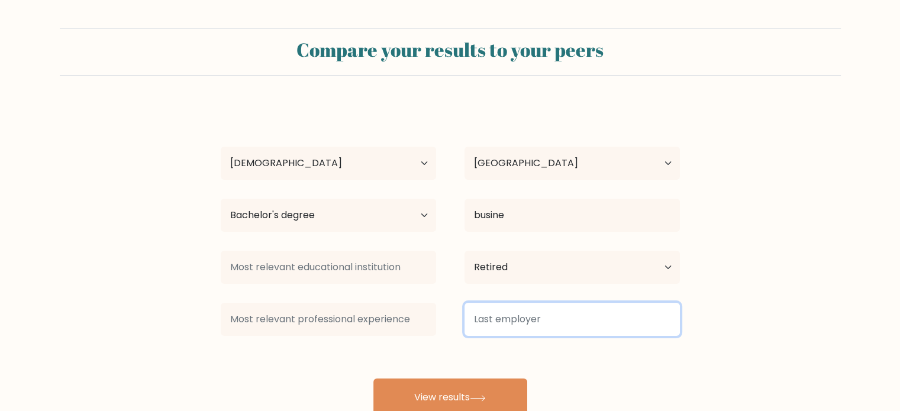
click at [506, 316] on input at bounding box center [572, 319] width 215 height 33
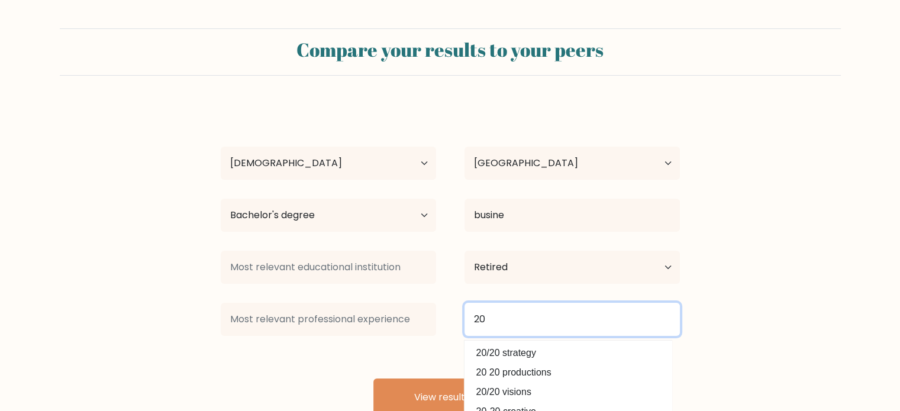
type input "2"
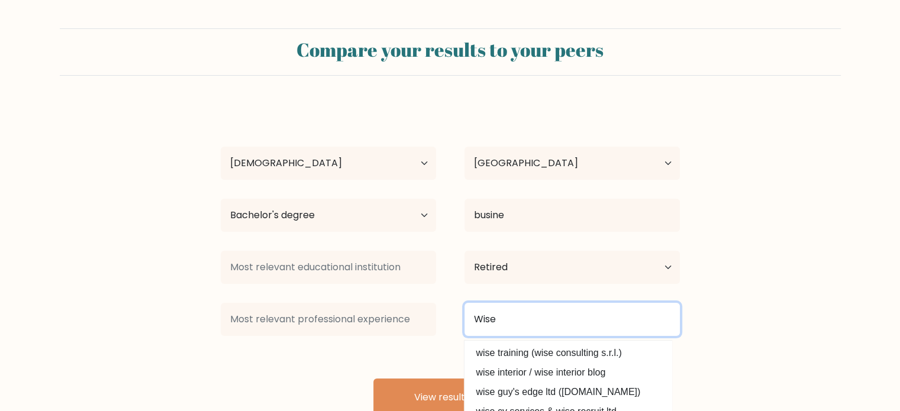
type input "Wise"
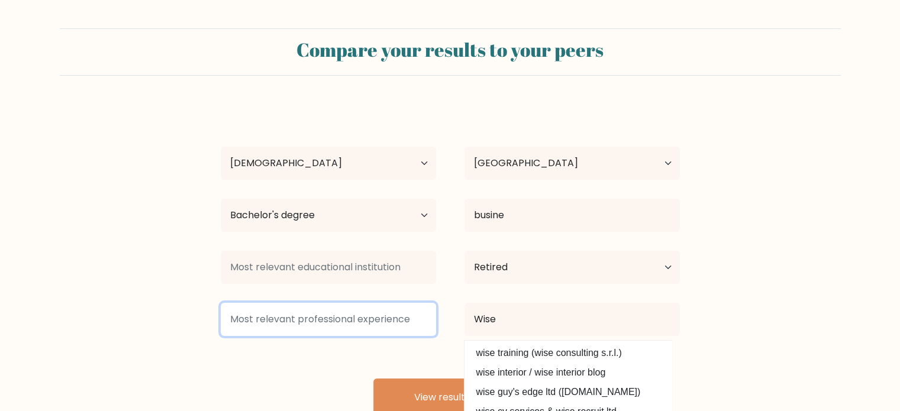
click at [376, 317] on input at bounding box center [328, 319] width 215 height 33
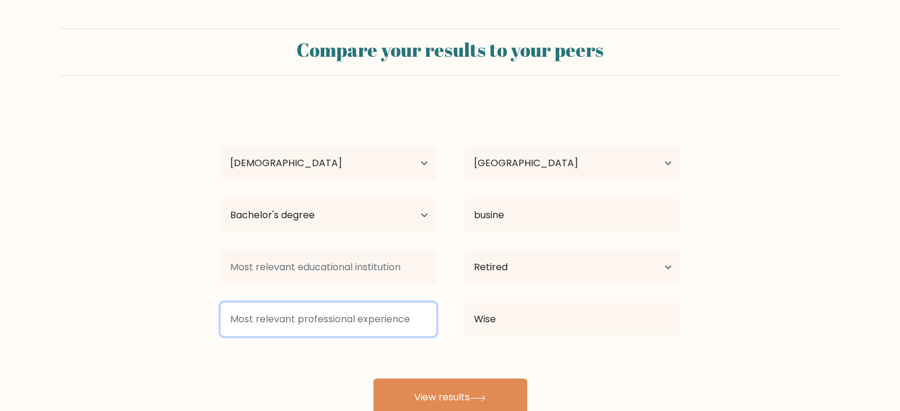
click at [376, 317] on input at bounding box center [328, 319] width 215 height 33
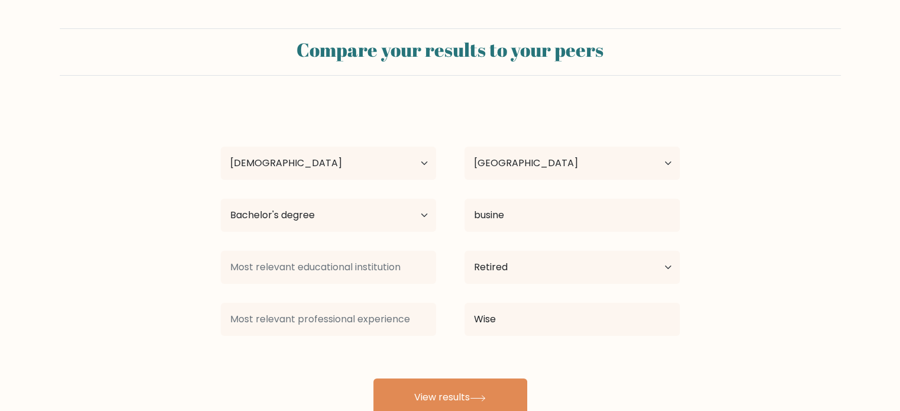
click at [449, 377] on div "Erica Simafranca Age Under 18 years old 18-24 years old 25-34 years old 35-44 y…" at bounding box center [450, 260] width 473 height 312
click at [448, 377] on div "Erica Simafranca Age Under 18 years old 18-24 years old 25-34 years old 35-44 y…" at bounding box center [450, 260] width 473 height 312
click at [439, 363] on div "Erica Simafranca Age Under 18 years old 18-24 years old 25-34 years old 35-44 y…" at bounding box center [450, 260] width 473 height 312
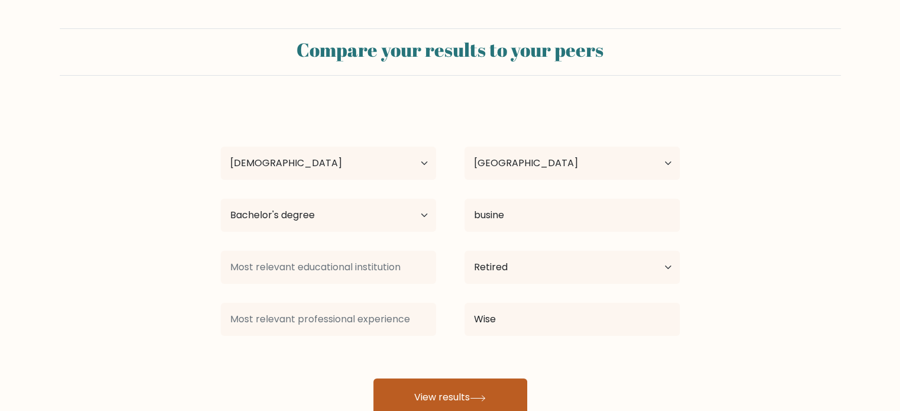
click at [442, 402] on button "View results" at bounding box center [450, 398] width 154 height 38
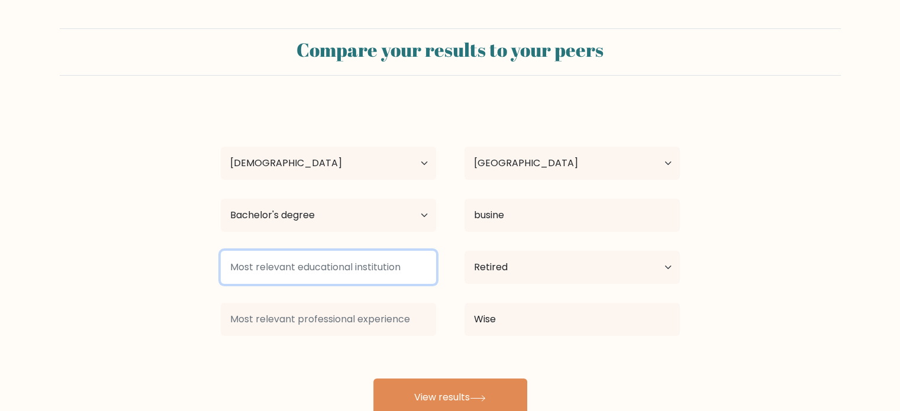
click at [376, 273] on input at bounding box center [328, 267] width 215 height 33
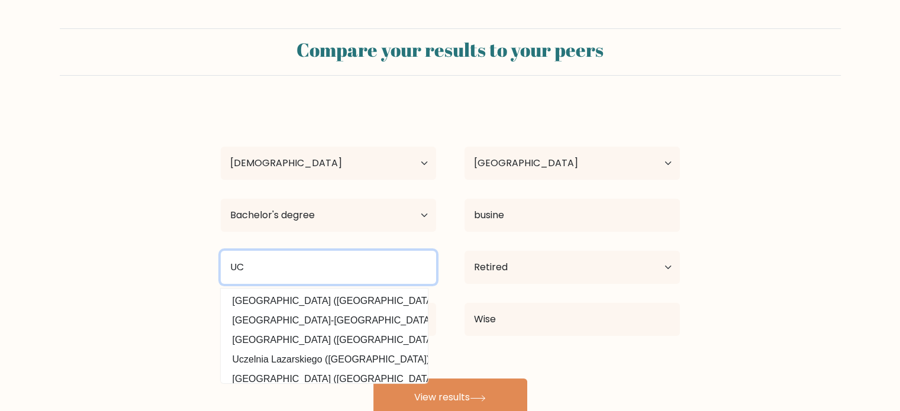
type input "UC"
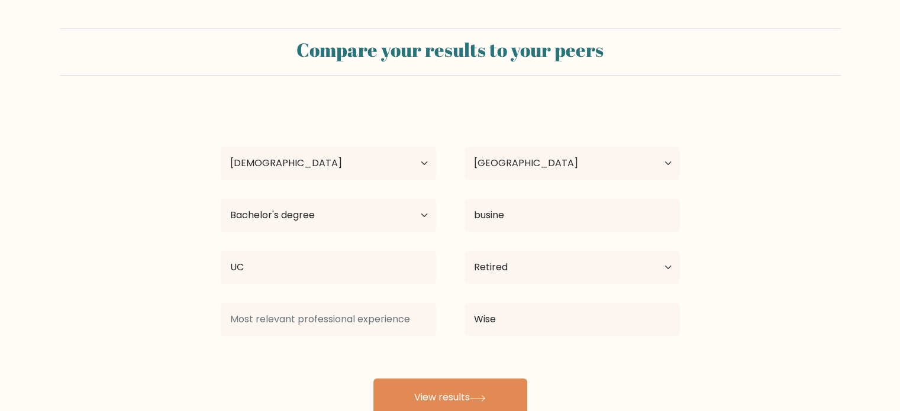
click at [165, 313] on form "Compare your results to your peers Erica Simafranca Age Under 18 years old 18-2…" at bounding box center [450, 222] width 900 height 388
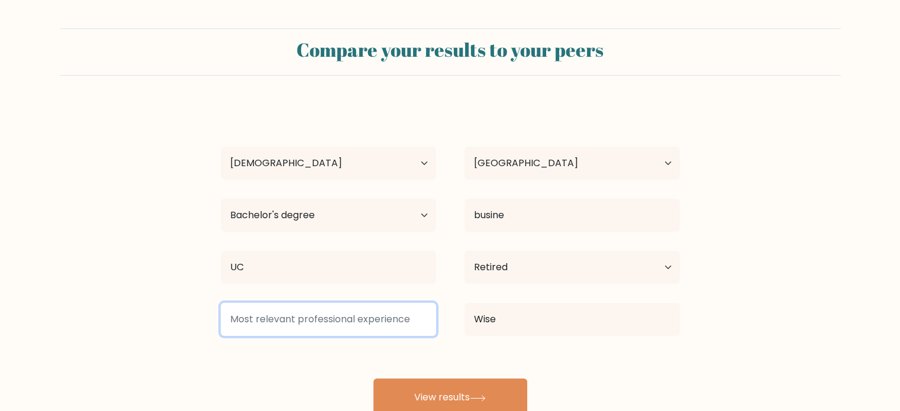
click at [266, 304] on input at bounding box center [328, 319] width 215 height 33
click at [269, 318] on input at bounding box center [328, 319] width 215 height 33
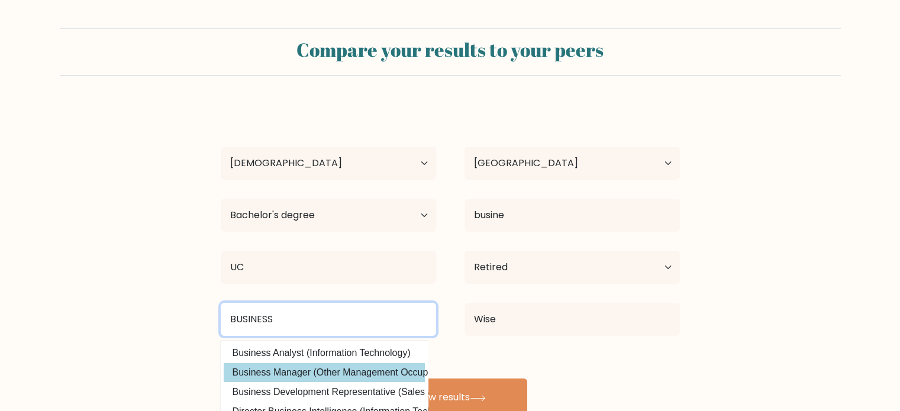
type input "BUSINESS"
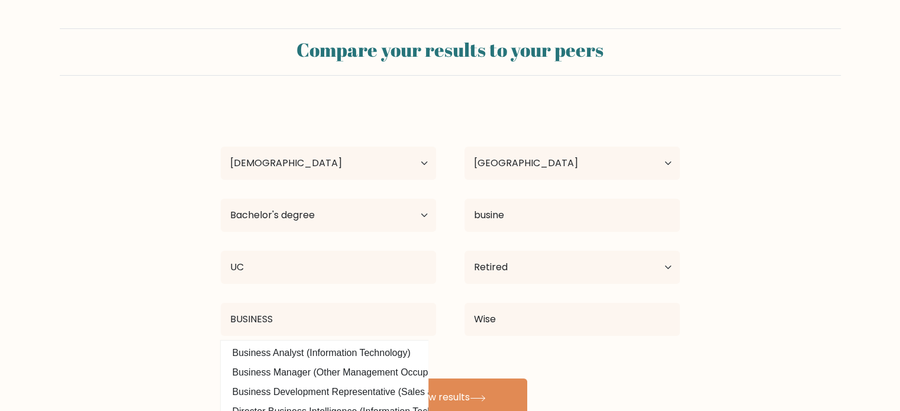
click at [292, 369] on div "Erica Simafranca Age Under 18 years old 18-24 years old 25-34 years old 35-44 y…" at bounding box center [450, 260] width 473 height 312
click at [473, 382] on button "View results" at bounding box center [450, 398] width 154 height 38
